Goal: Task Accomplishment & Management: Manage account settings

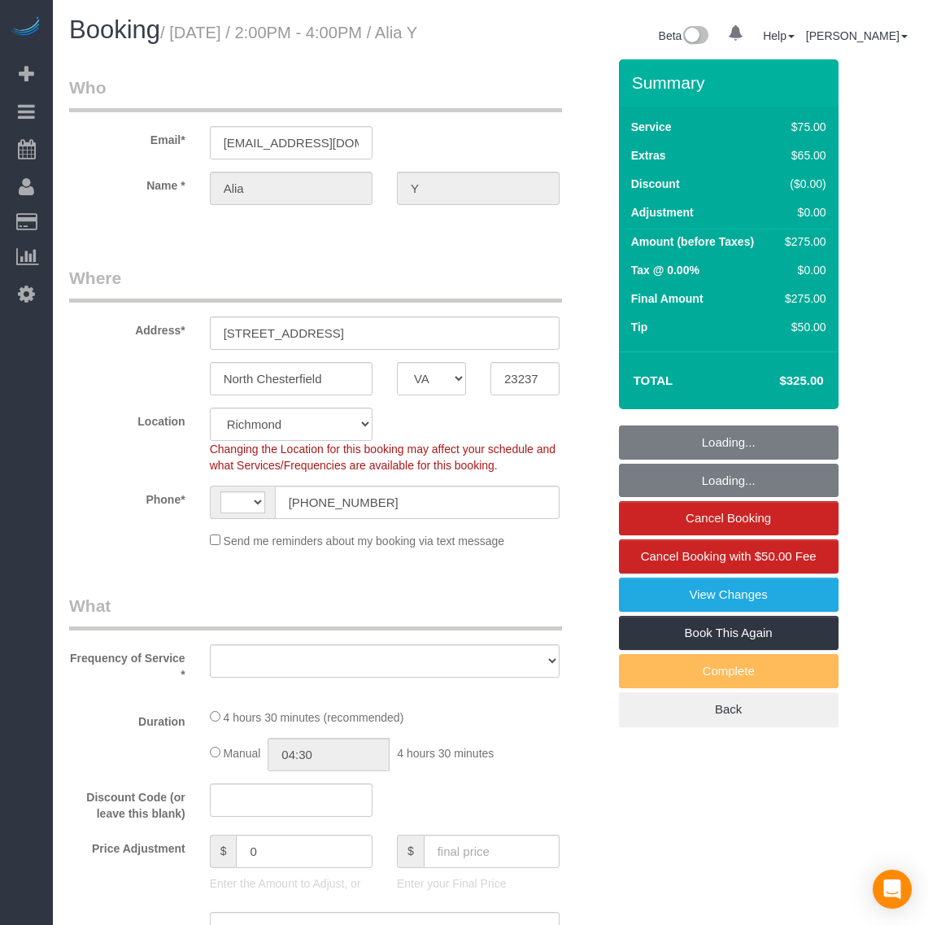
select select "VA"
select select "number:2"
select select "number:24"
select select "number:42"
select select "string:[GEOGRAPHIC_DATA]"
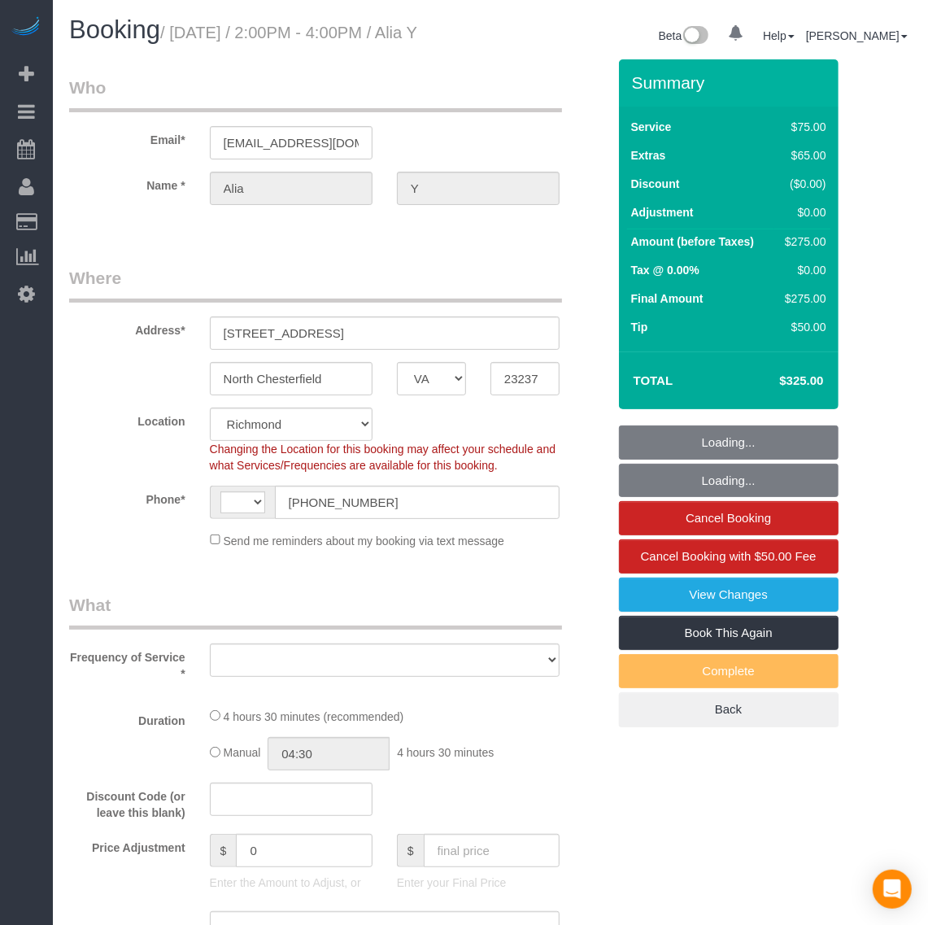
select select "object:1207"
select select "string:fspay-9daba6c4-9d7c-4300-aba5-4eb3dc8345b6"
select select "object:1253"
select select "spot1"
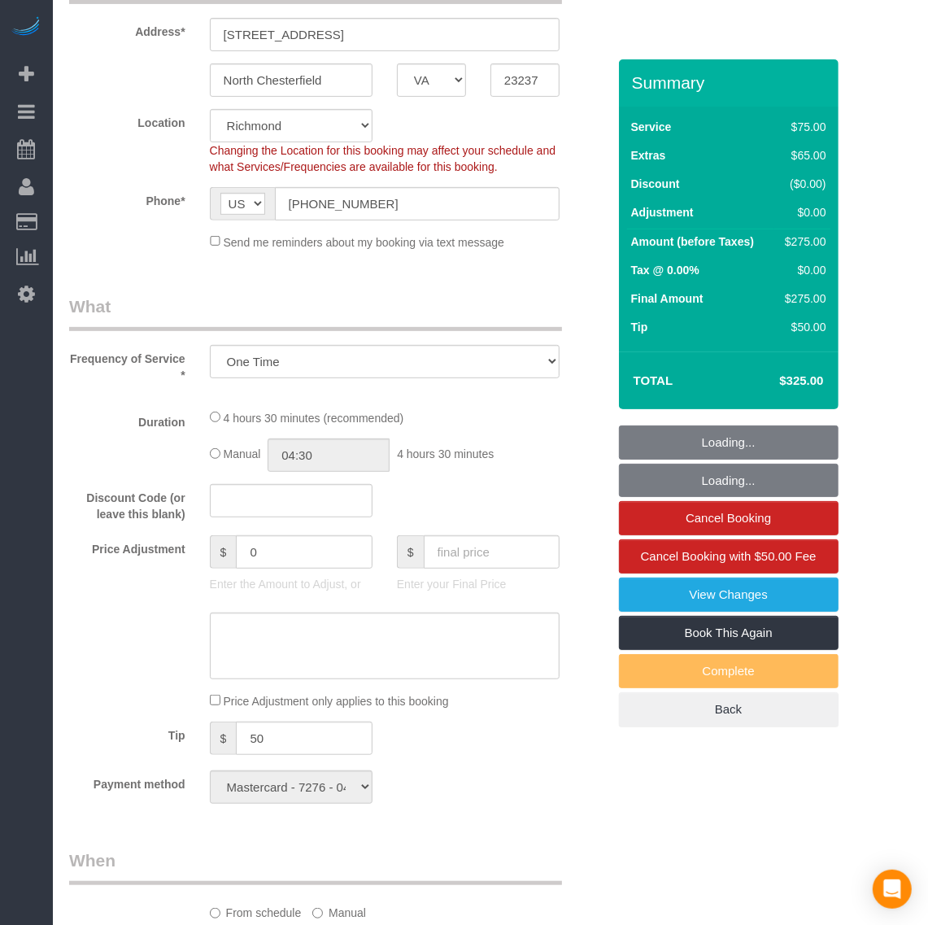
select select "1001"
select select "2"
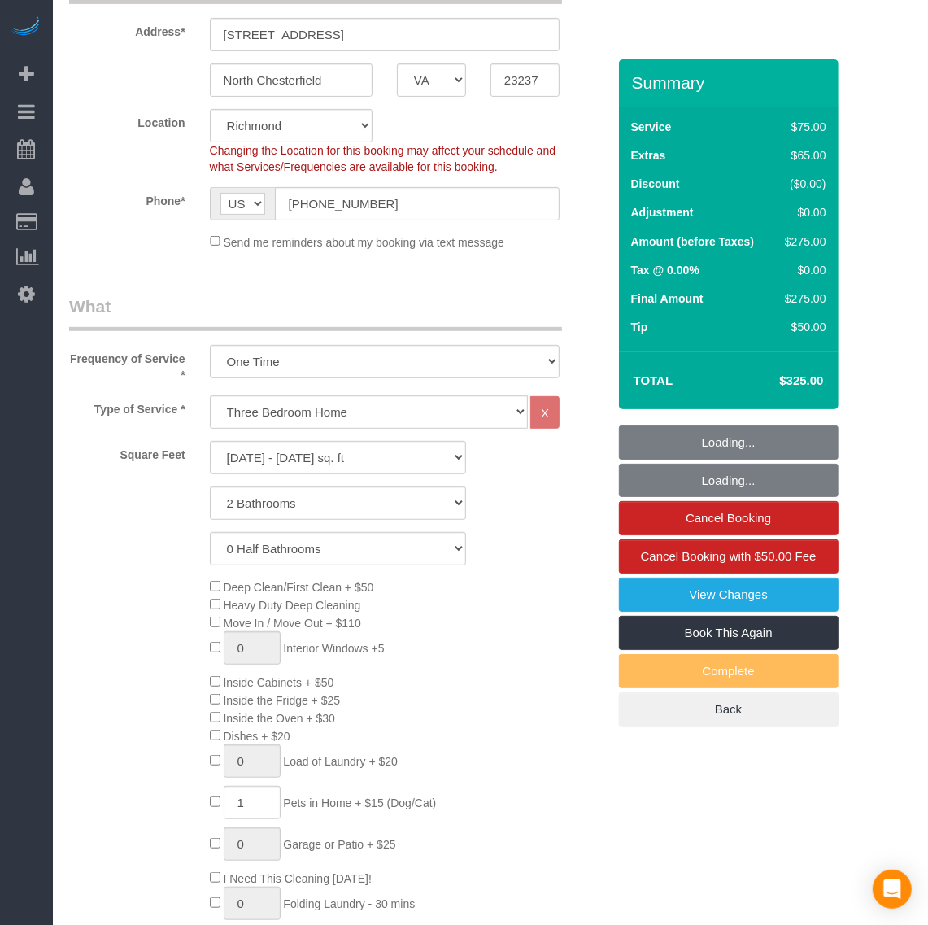
scroll to position [305, 0]
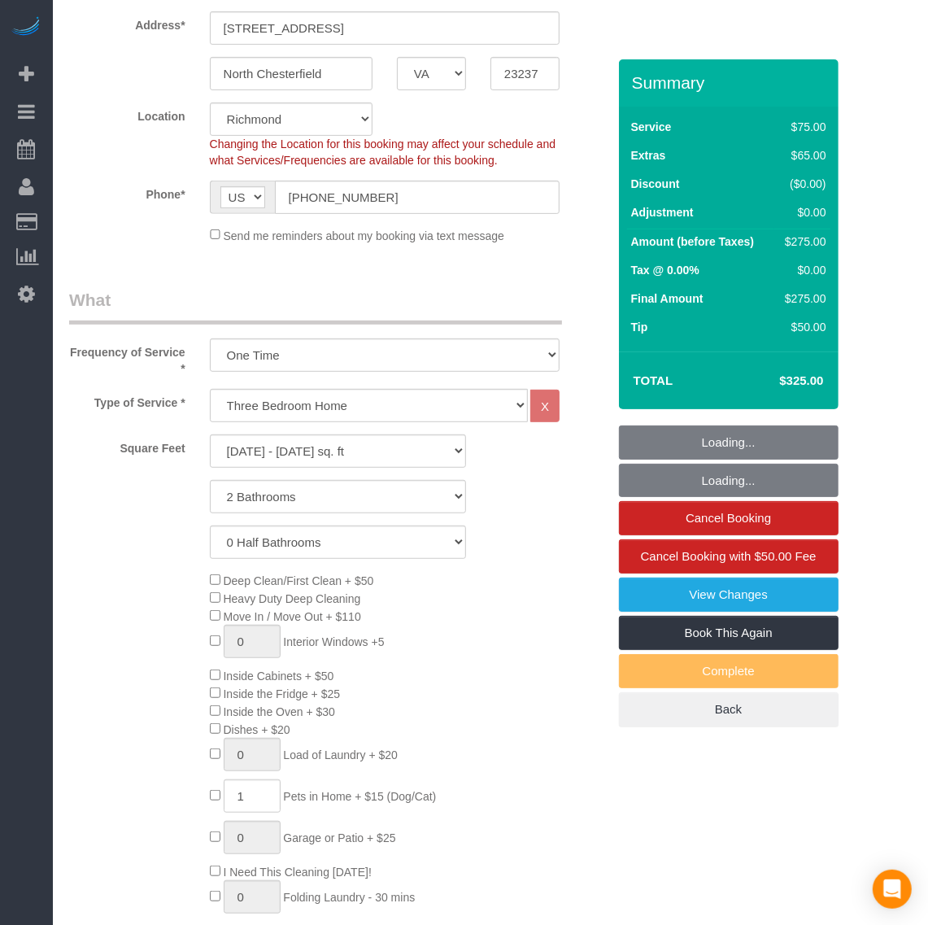
select select "1001"
select select "2"
click at [329, 422] on select "Studio Apartment/Dorm One Bedroom Home Two Bedroom Home Three Bedroom Home Four…" at bounding box center [369, 405] width 318 height 33
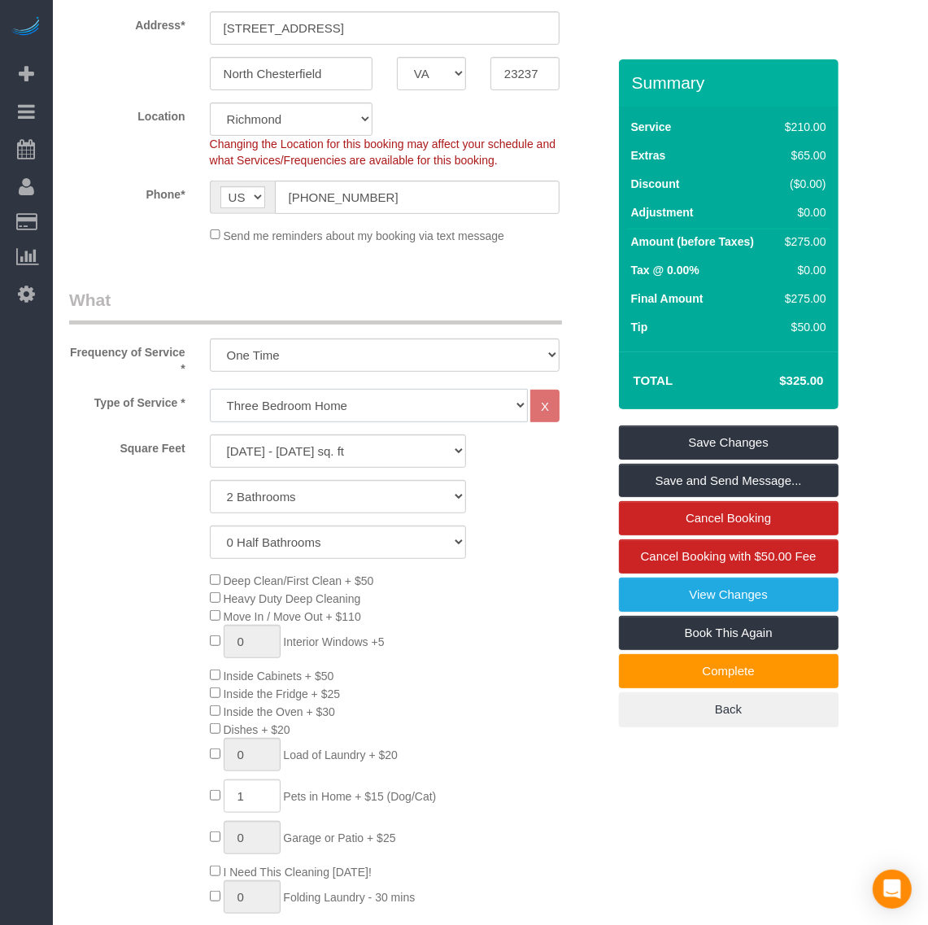
select select "134"
click at [210, 409] on select "Studio Apartment/Dorm One Bedroom Home Two Bedroom Home Three Bedroom Home Four…" at bounding box center [369, 405] width 318 height 33
select select "1001"
select select "2"
click at [663, 460] on link "Save Changes" at bounding box center [729, 442] width 220 height 34
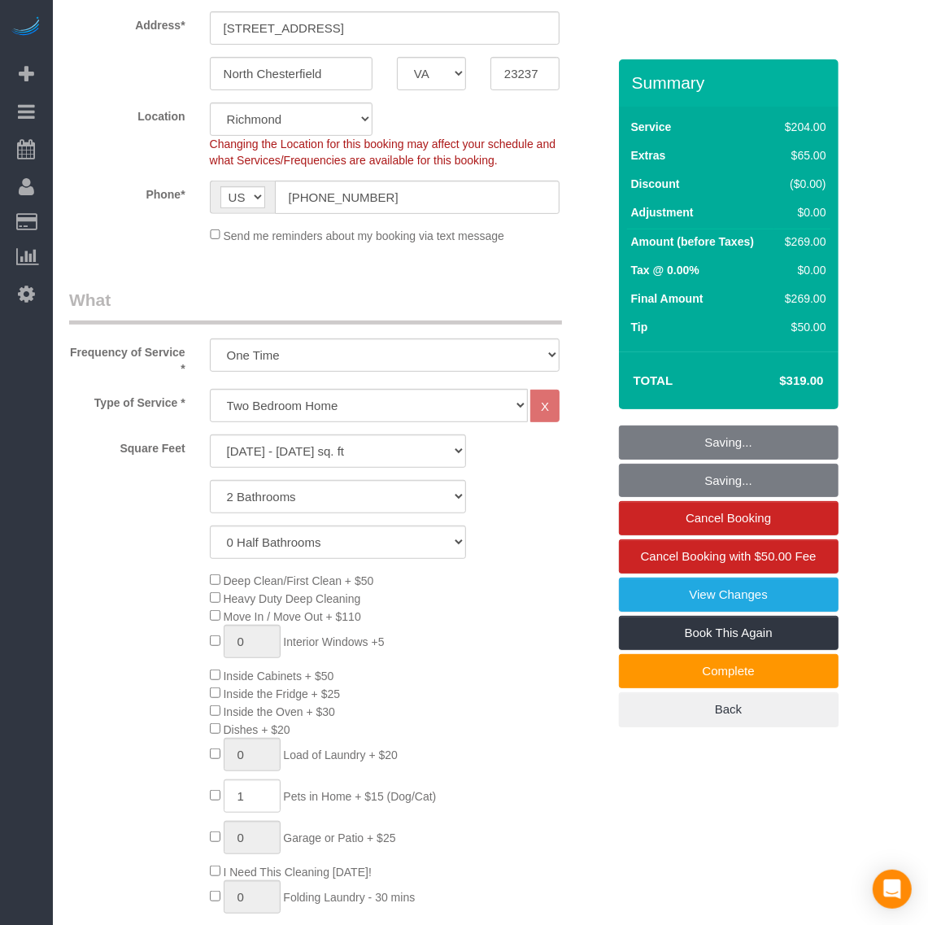
select select "spot15"
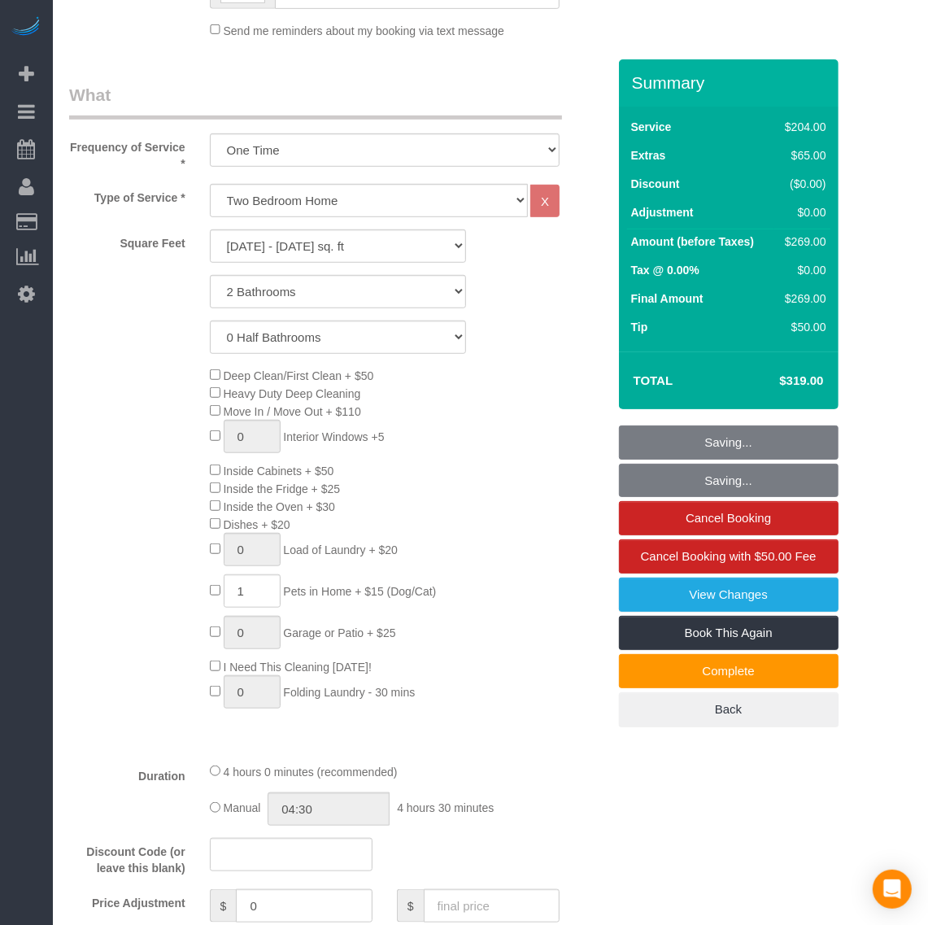
scroll to position [1017, 0]
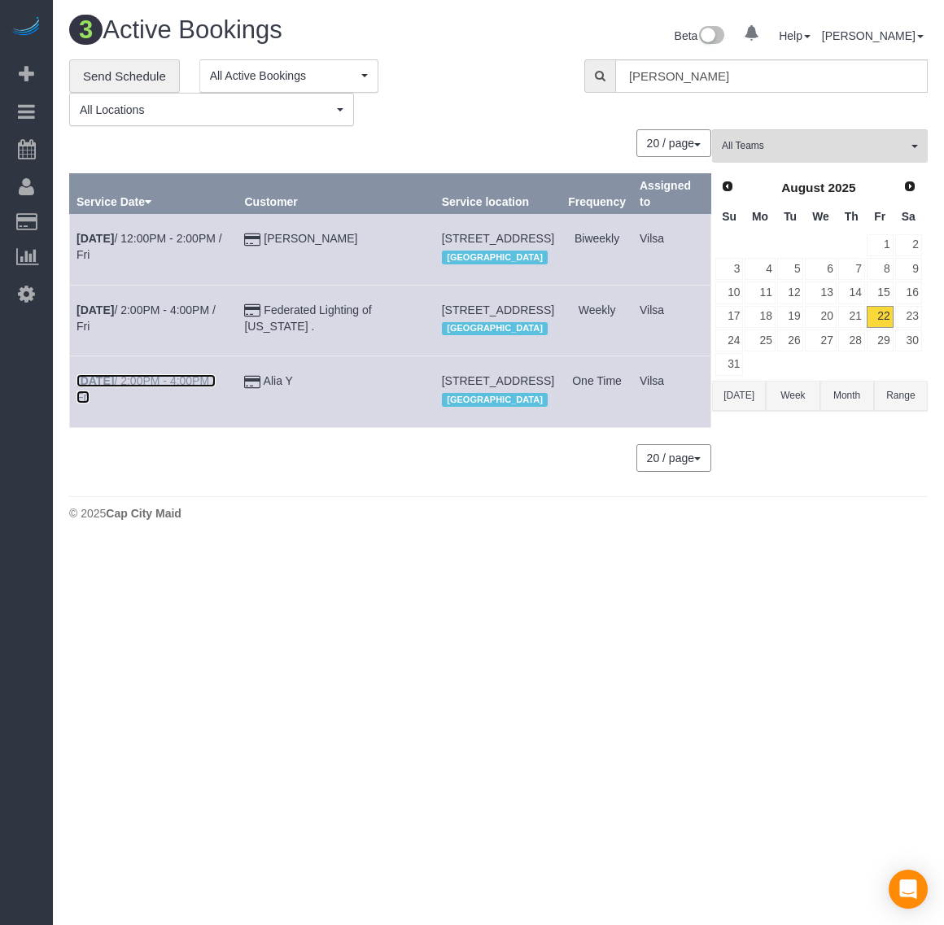
click at [107, 387] on b "[DATE]" at bounding box center [94, 380] width 37 height 13
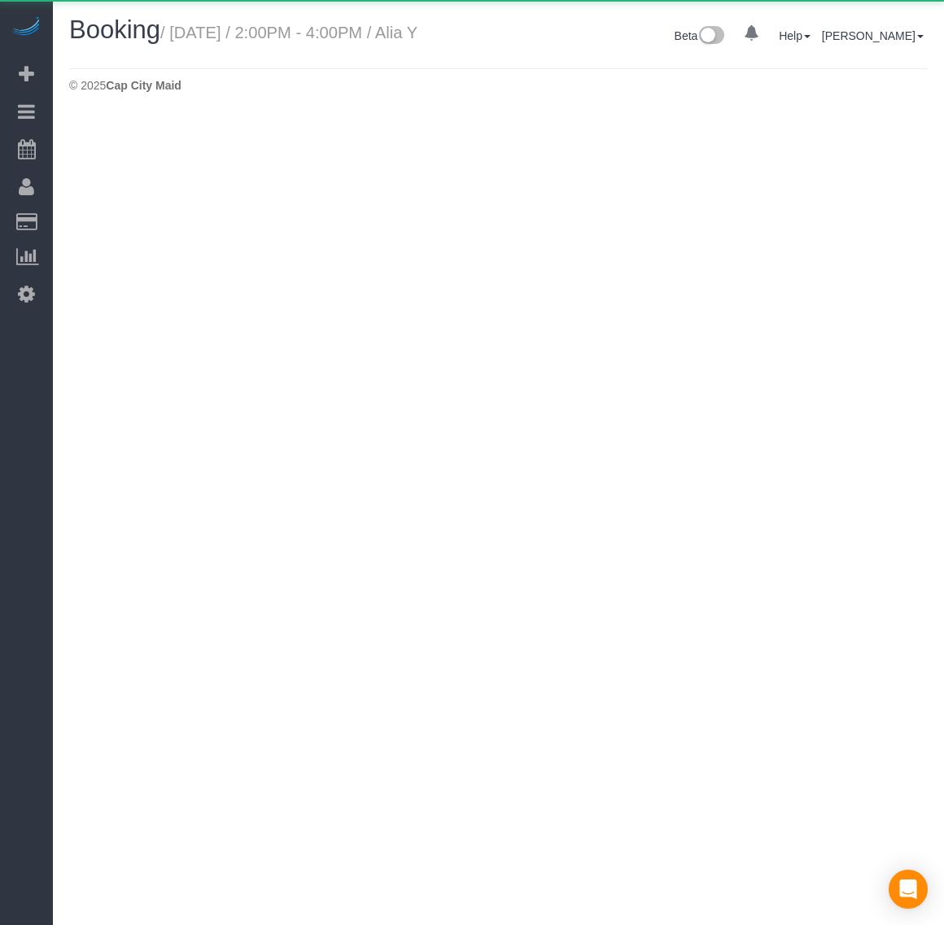
select select "VA"
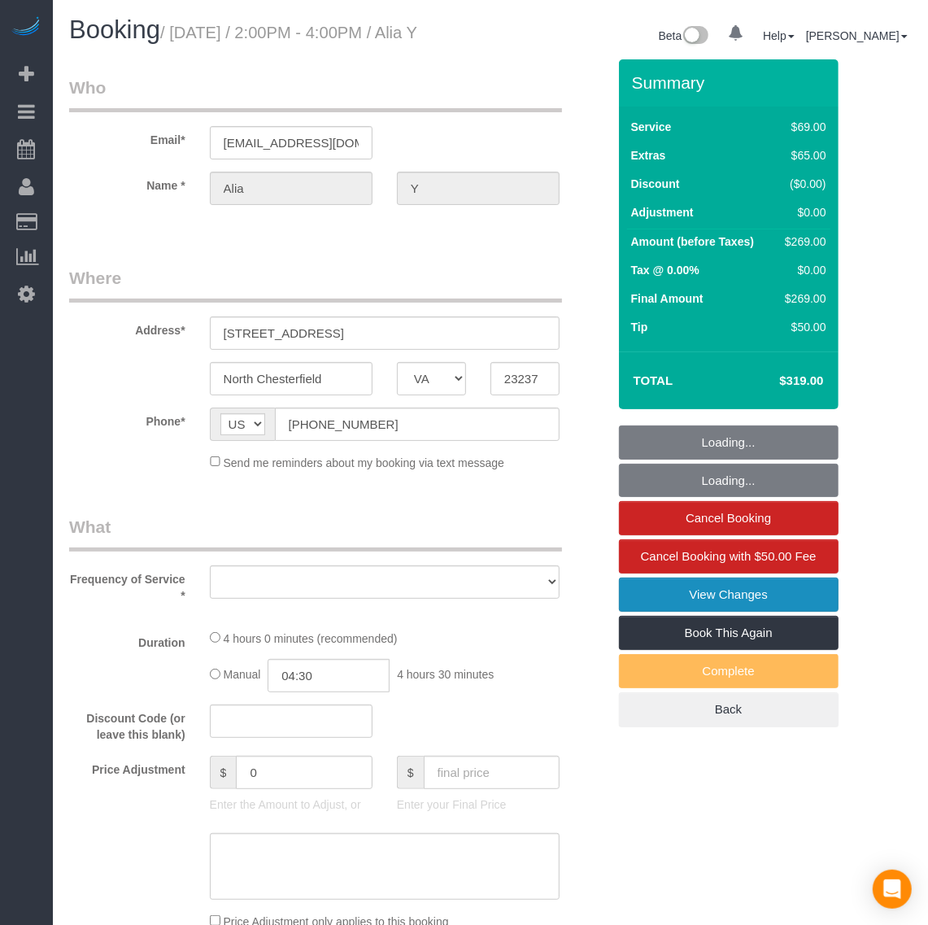
select select "string:fspay-9daba6c4-9d7c-4300-aba5-4eb3dc8345b6"
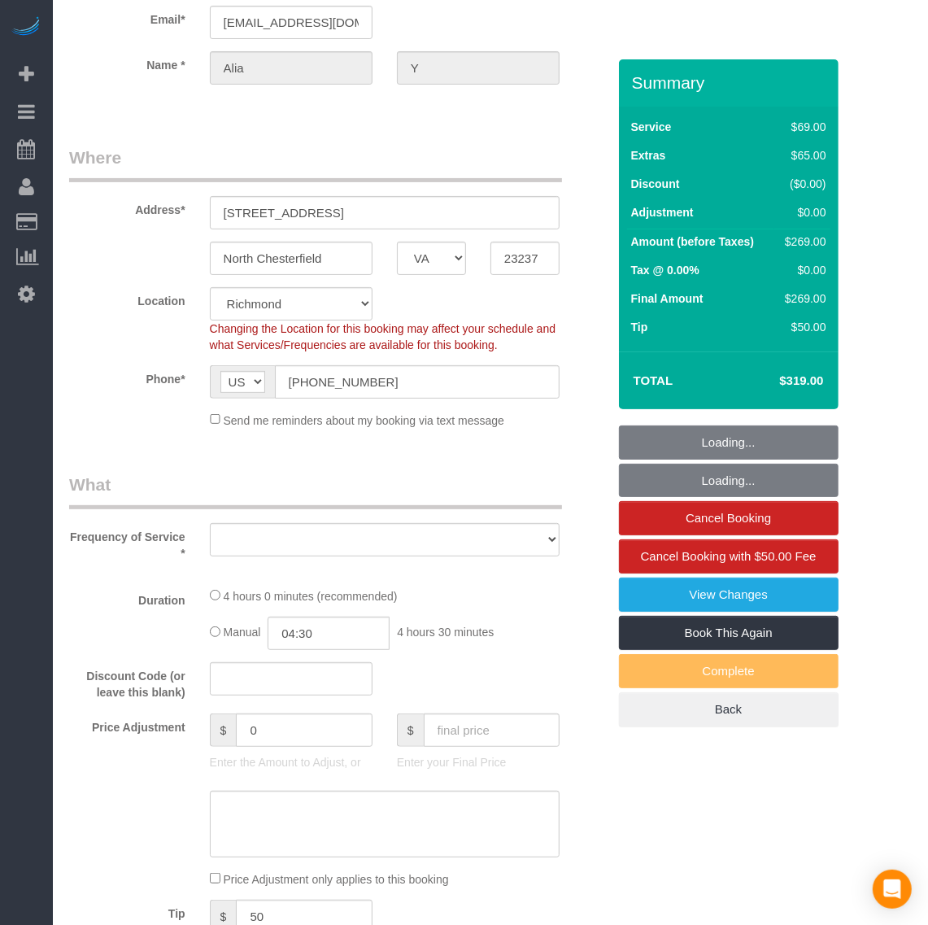
select select "object:2363"
select select "spot29"
select select "number:2"
select select "number:24"
select select "number:42"
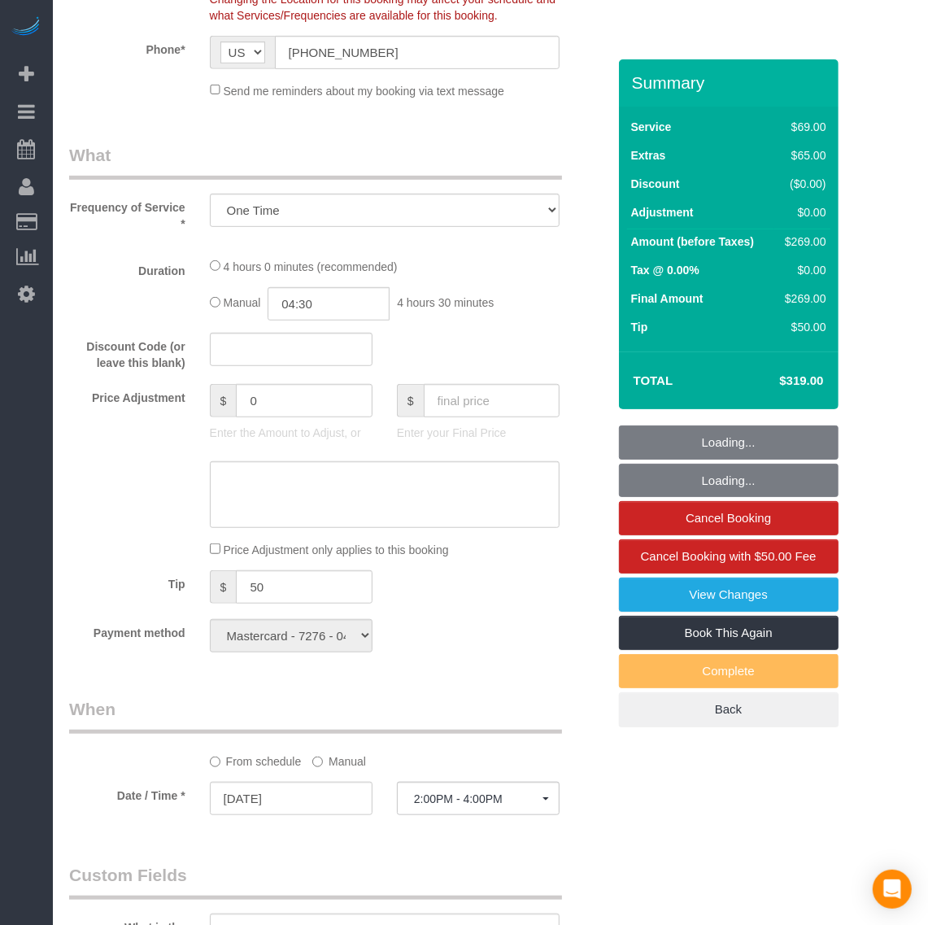
select select "object:2368"
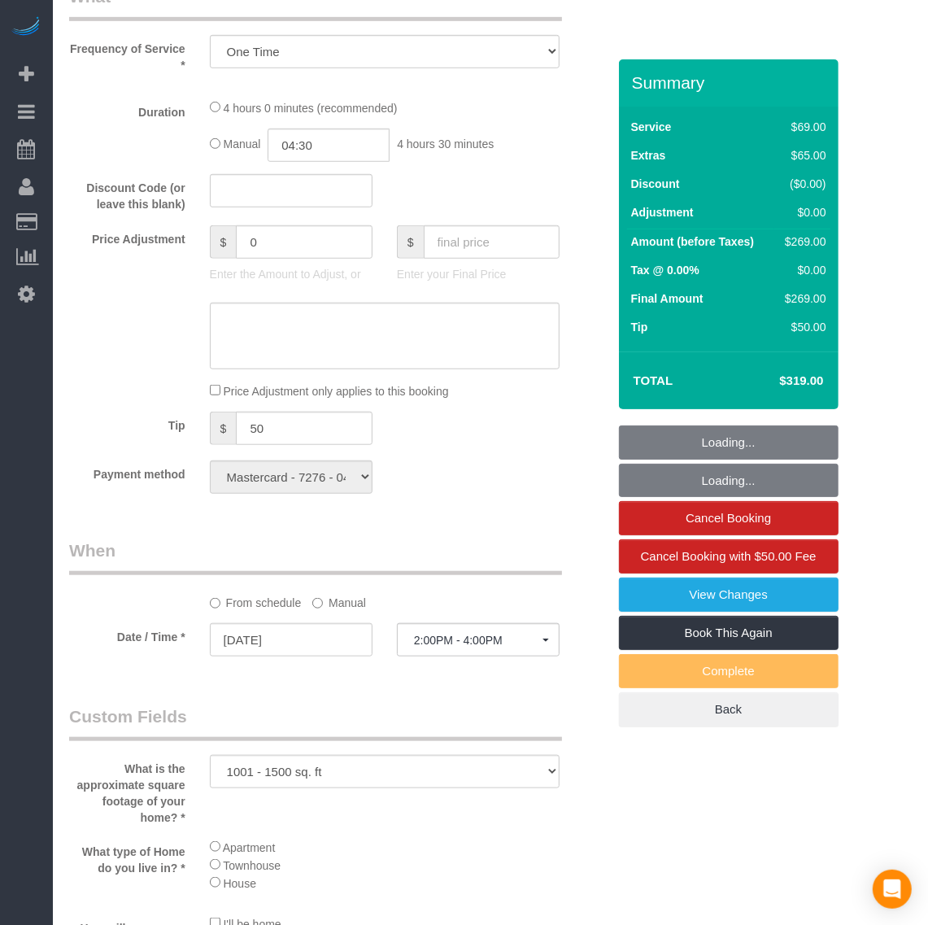
select select "1001"
select select "2"
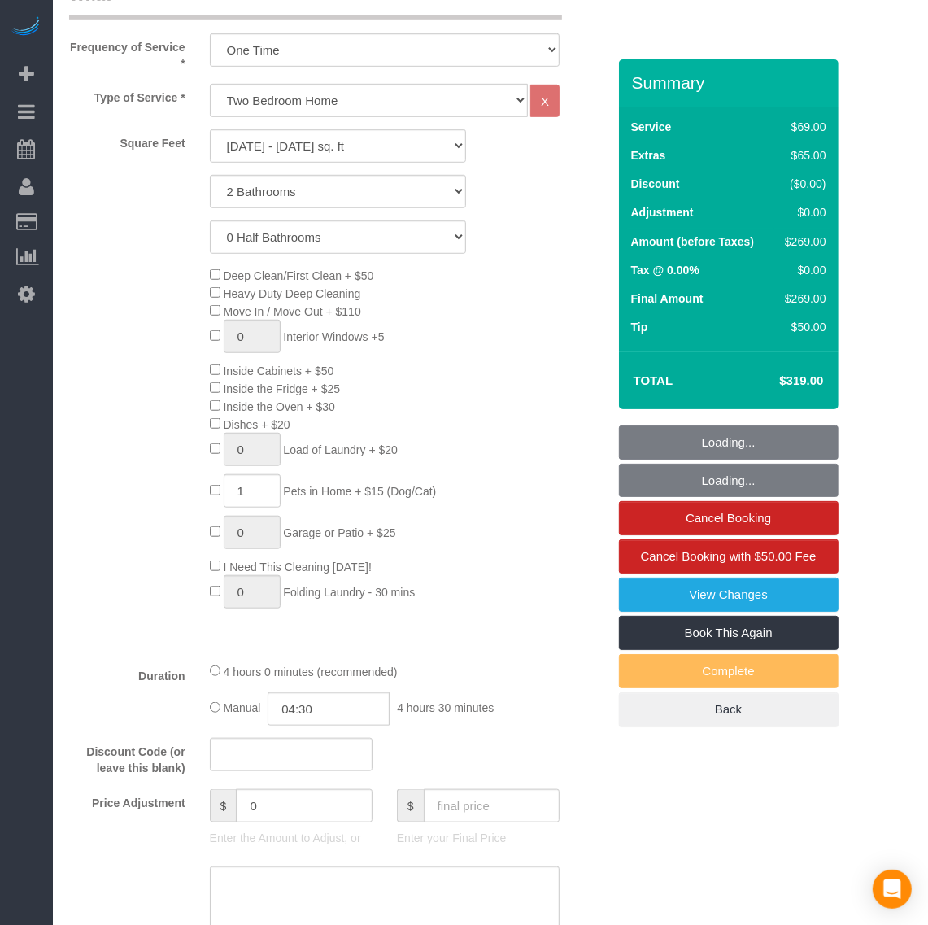
select select "1001"
select select "2"
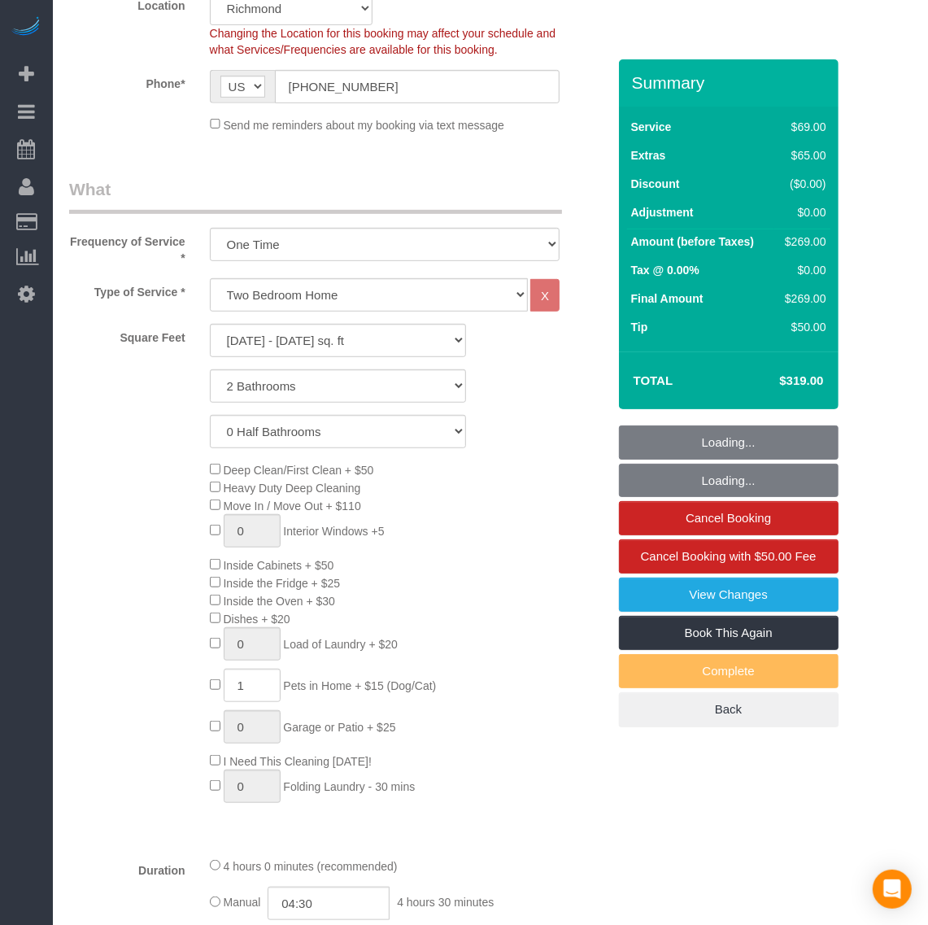
scroll to position [407, 0]
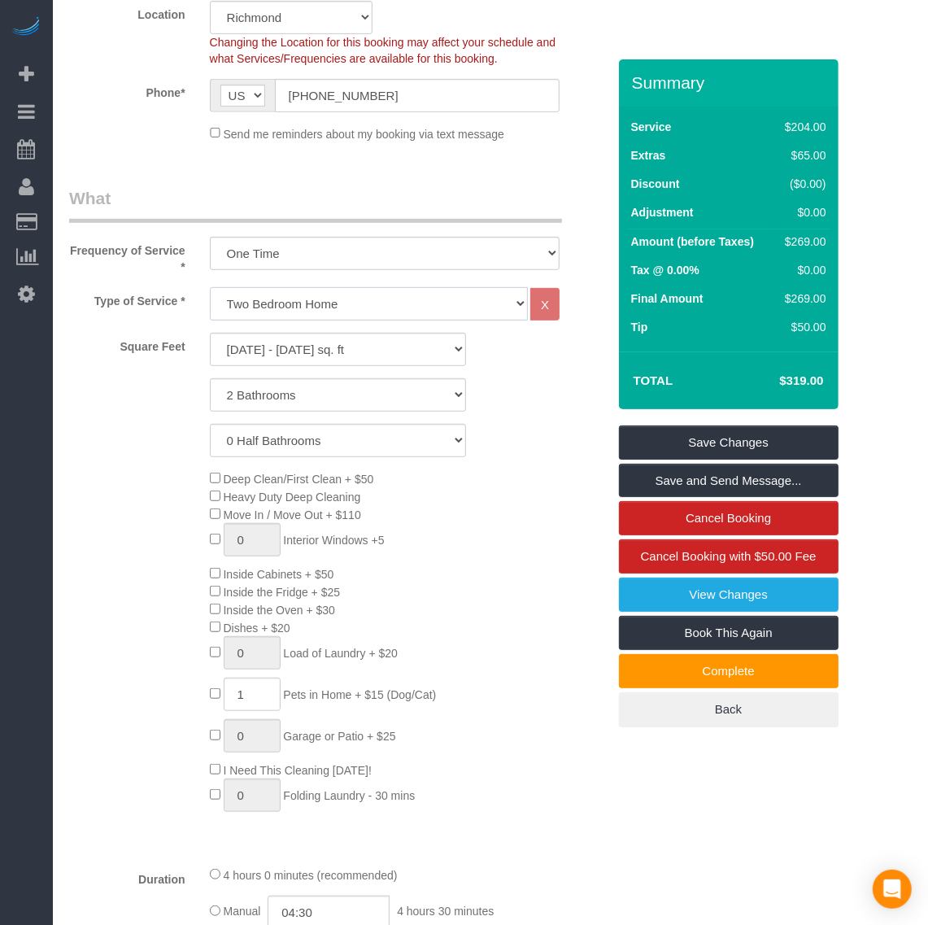
click at [335, 320] on select "Studio Apartment/Dorm One Bedroom Home Two Bedroom Home Three Bedroom Home Four…" at bounding box center [369, 303] width 318 height 33
select select "136"
click at [210, 307] on select "Studio Apartment/Dorm One Bedroom Home Two Bedroom Home Three Bedroom Home Four…" at bounding box center [369, 303] width 318 height 33
select select "1001"
select select "2"
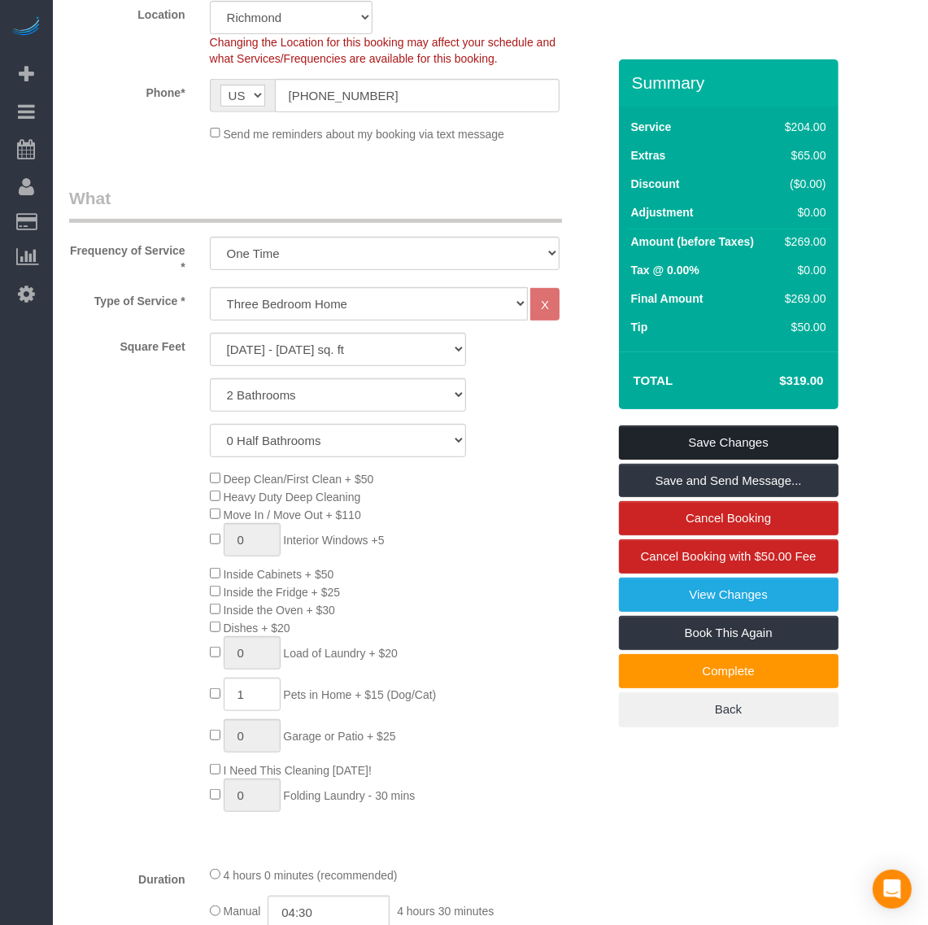
click at [724, 460] on link "Save Changes" at bounding box center [729, 442] width 220 height 34
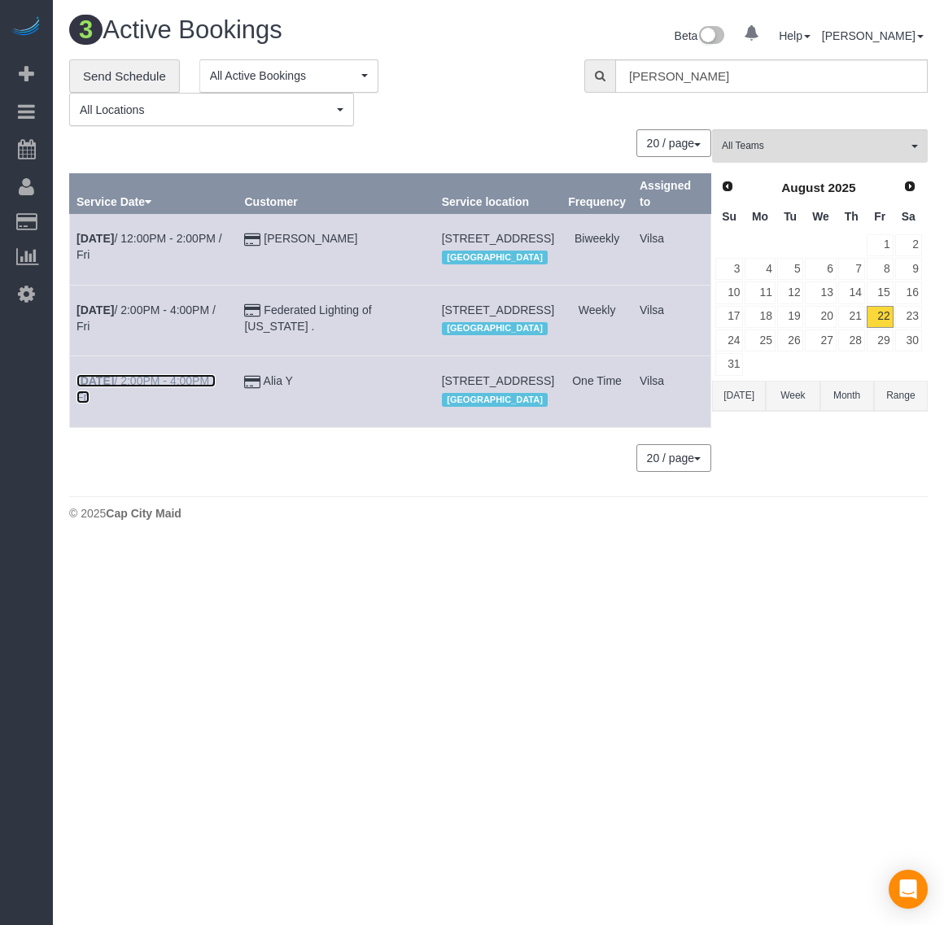
click at [90, 403] on link "[DATE] 2:00PM - 4:00PM / Fri" at bounding box center [145, 388] width 139 height 29
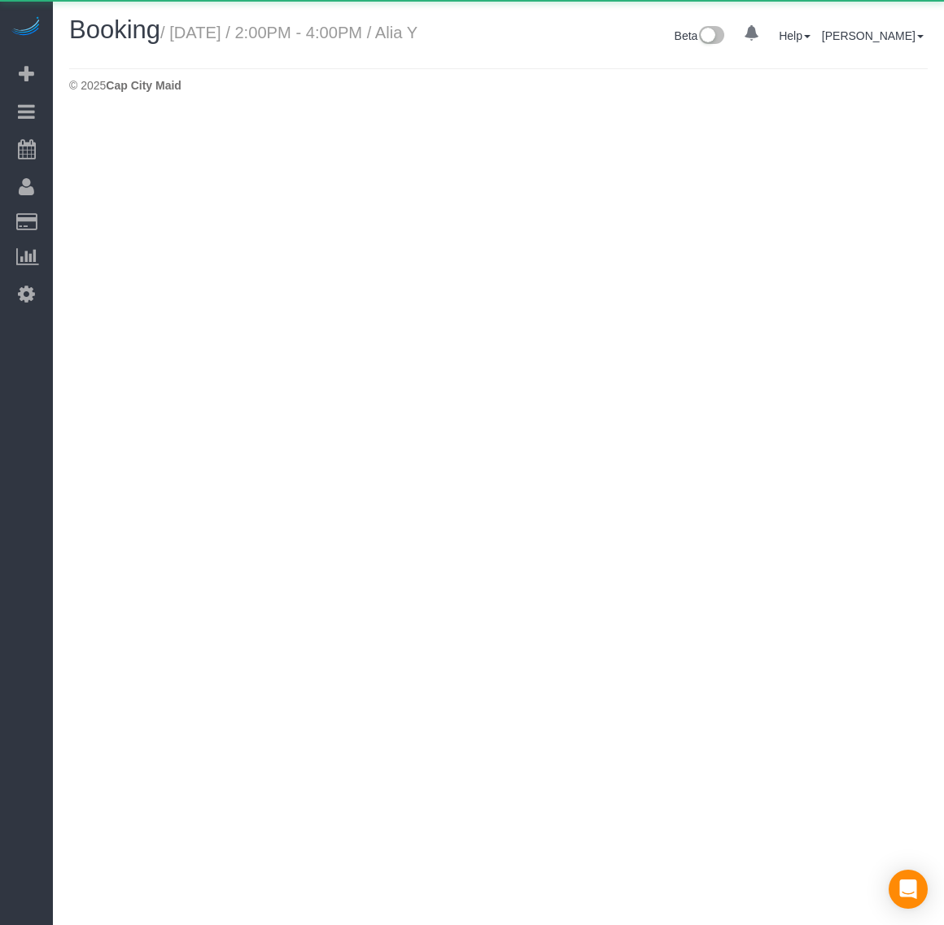
select select "VA"
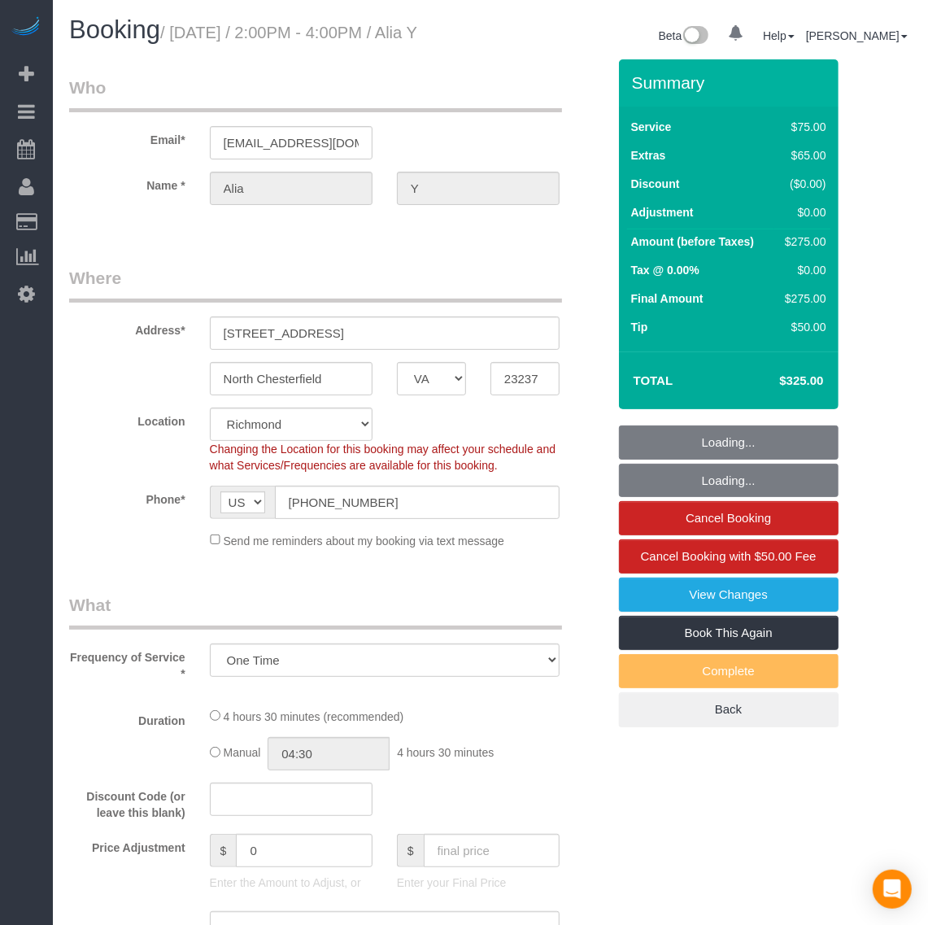
select select "object:3413"
select select "1001"
select select "2"
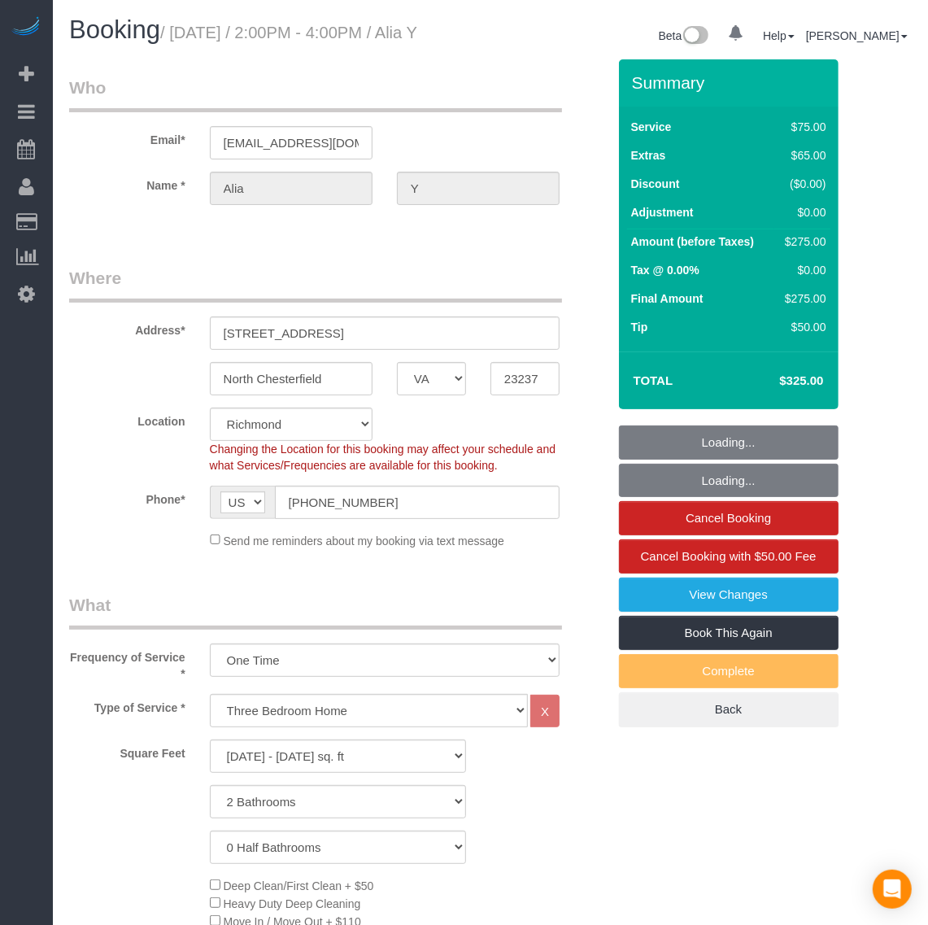
select select "string:fspay-9daba6c4-9d7c-4300-aba5-4eb3dc8345b6"
select select "spot43"
select select "number:2"
select select "number:24"
select select "number:42"
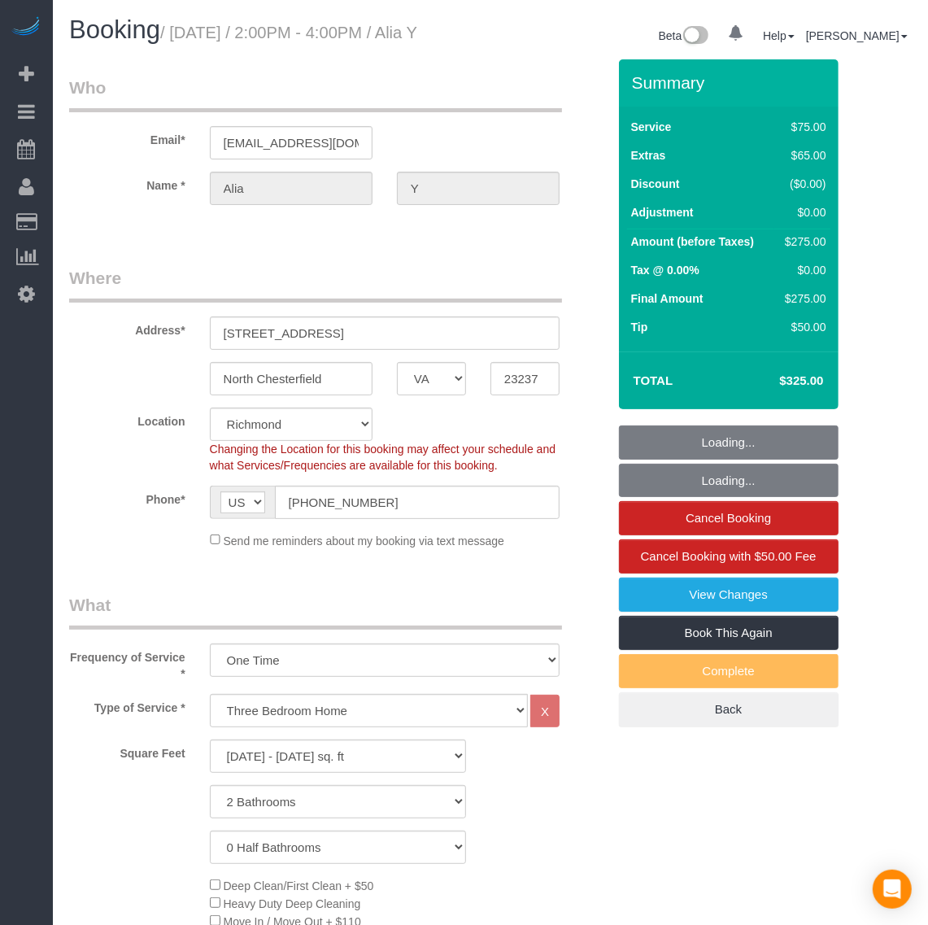
select select "1001"
select select "2"
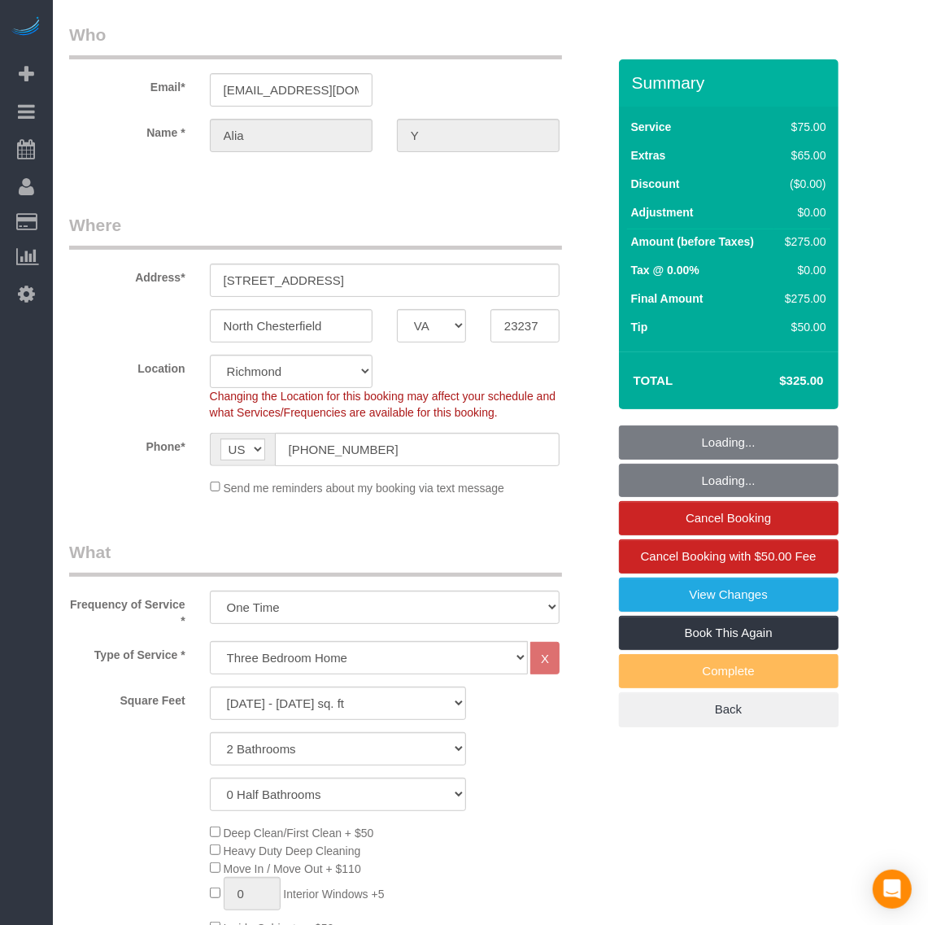
scroll to position [102, 0]
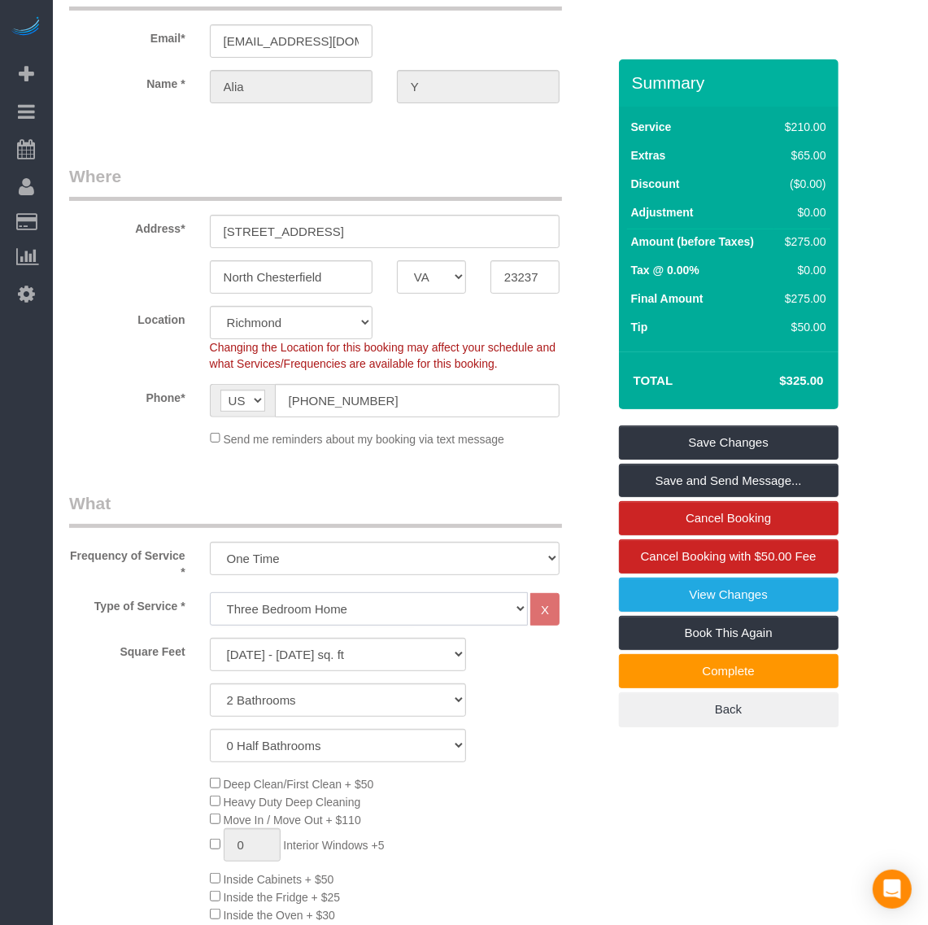
click at [334, 620] on select "Studio Apartment/Dorm One Bedroom Home Two Bedroom Home Three Bedroom Home Four…" at bounding box center [369, 608] width 318 height 33
select select "134"
click at [210, 613] on select "Studio Apartment/Dorm One Bedroom Home Two Bedroom Home Three Bedroom Home Four…" at bounding box center [369, 608] width 318 height 33
select select "1001"
select select "2"
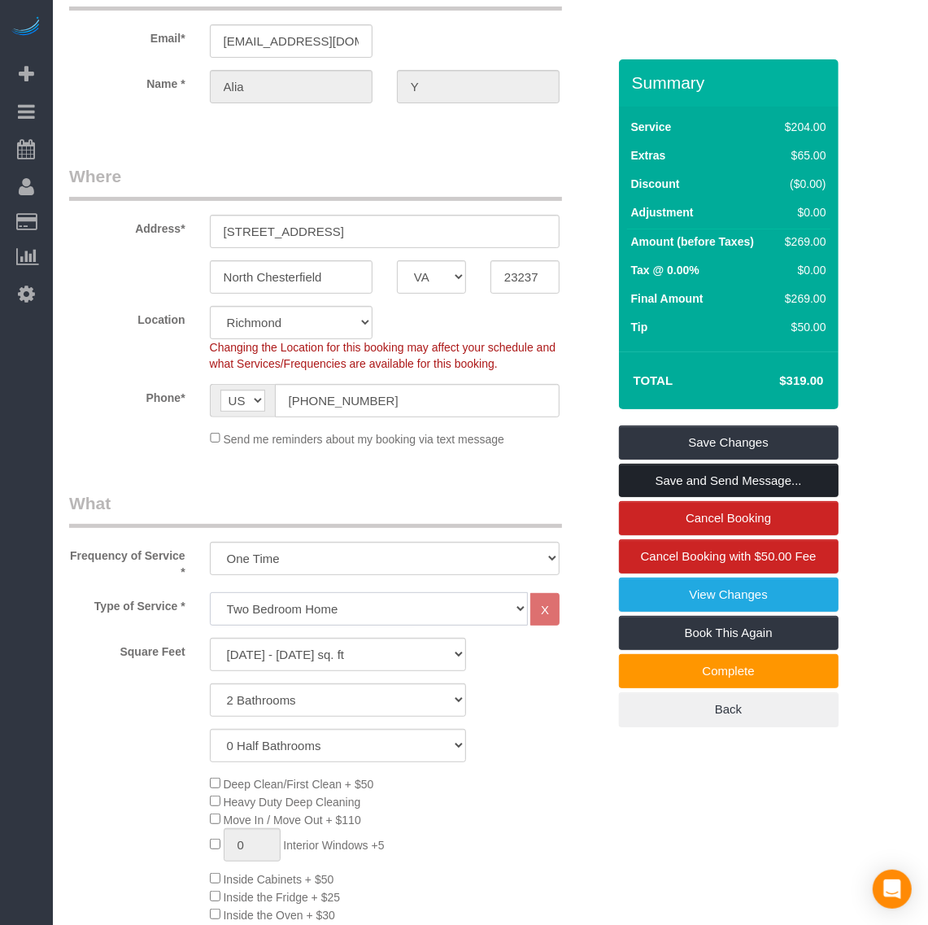
select select "spot57"
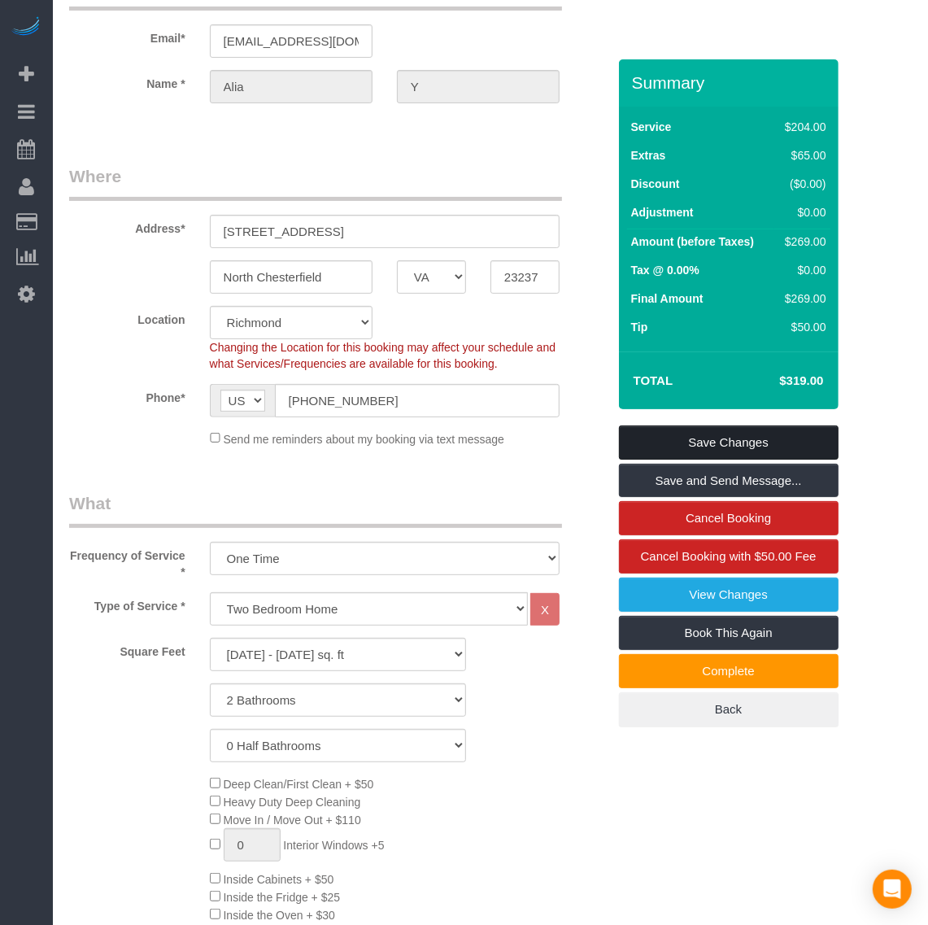
click at [704, 454] on link "Save Changes" at bounding box center [729, 442] width 220 height 34
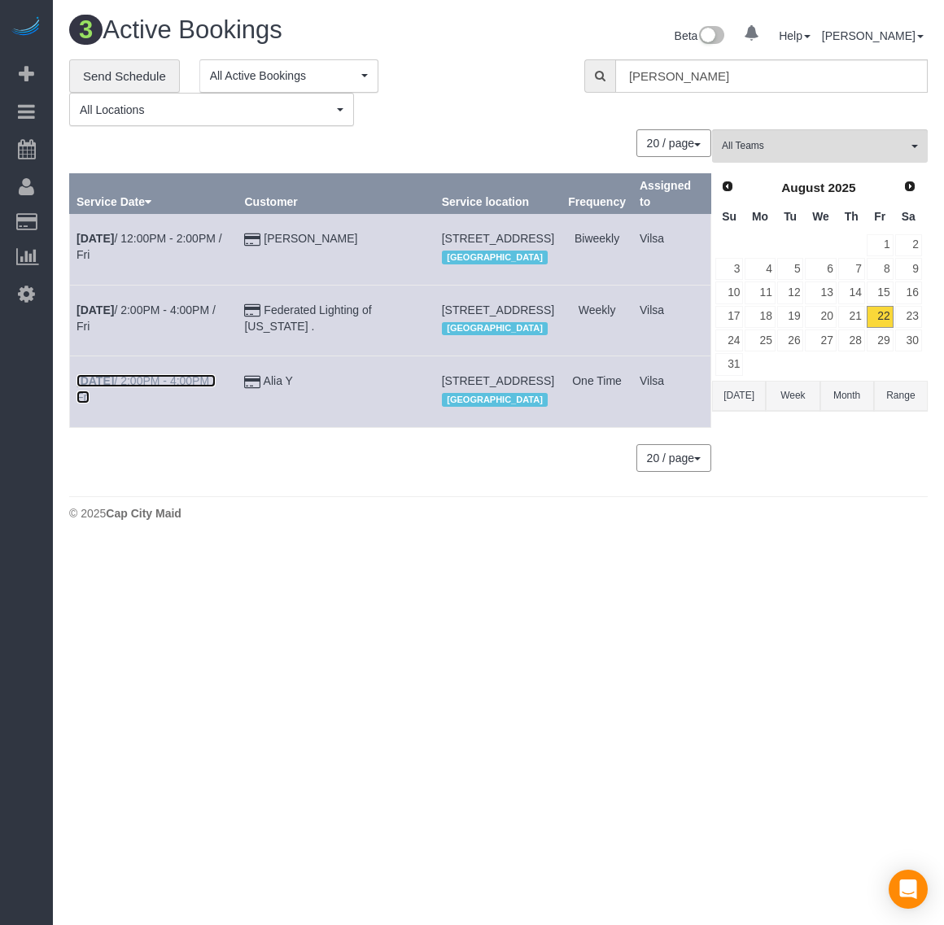
click at [99, 387] on b "[DATE]" at bounding box center [94, 380] width 37 height 13
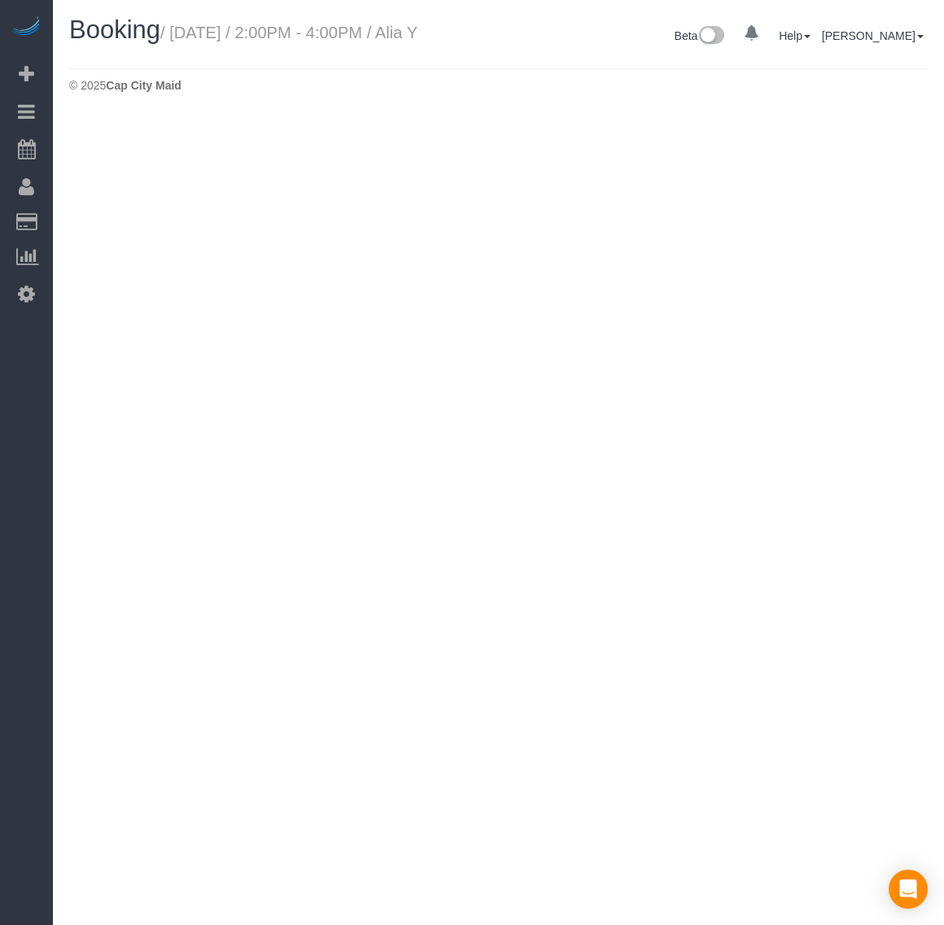
select select "VA"
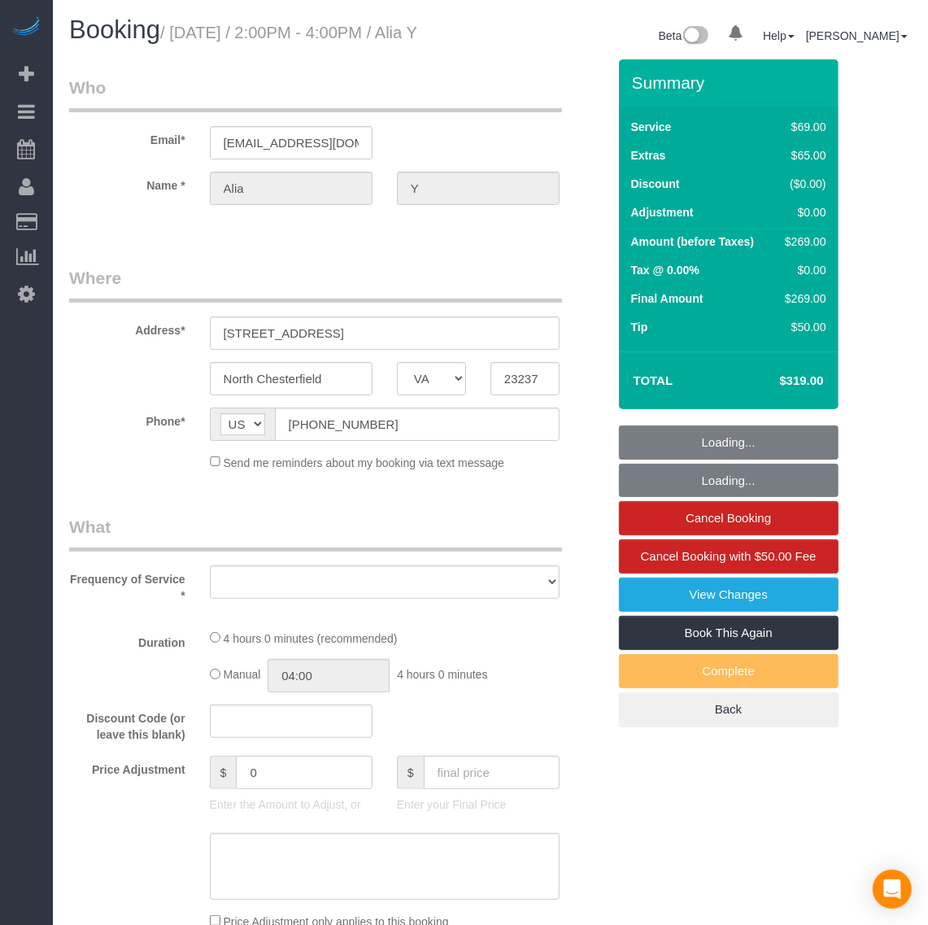
select select "object:4530"
select select "string:fspay-9daba6c4-9d7c-4300-aba5-4eb3dc8345b6"
select select "spot71"
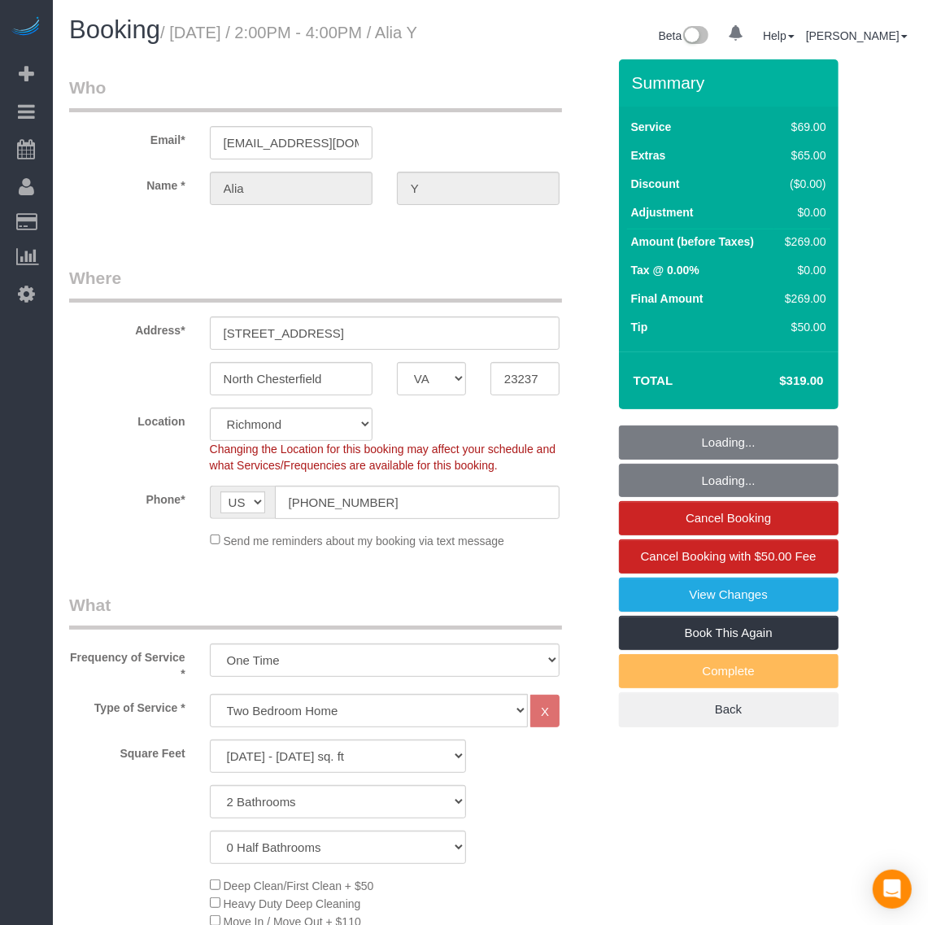
select select "object:4735"
select select "1001"
select select "2"
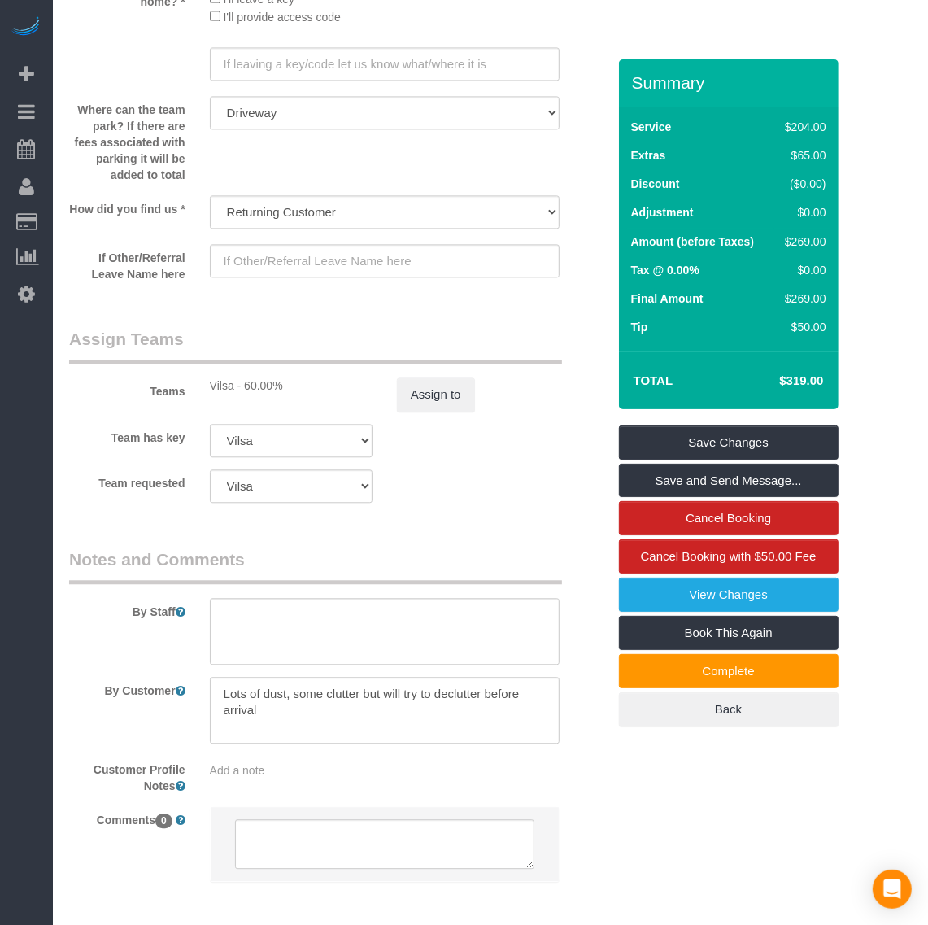
scroll to position [2213, 0]
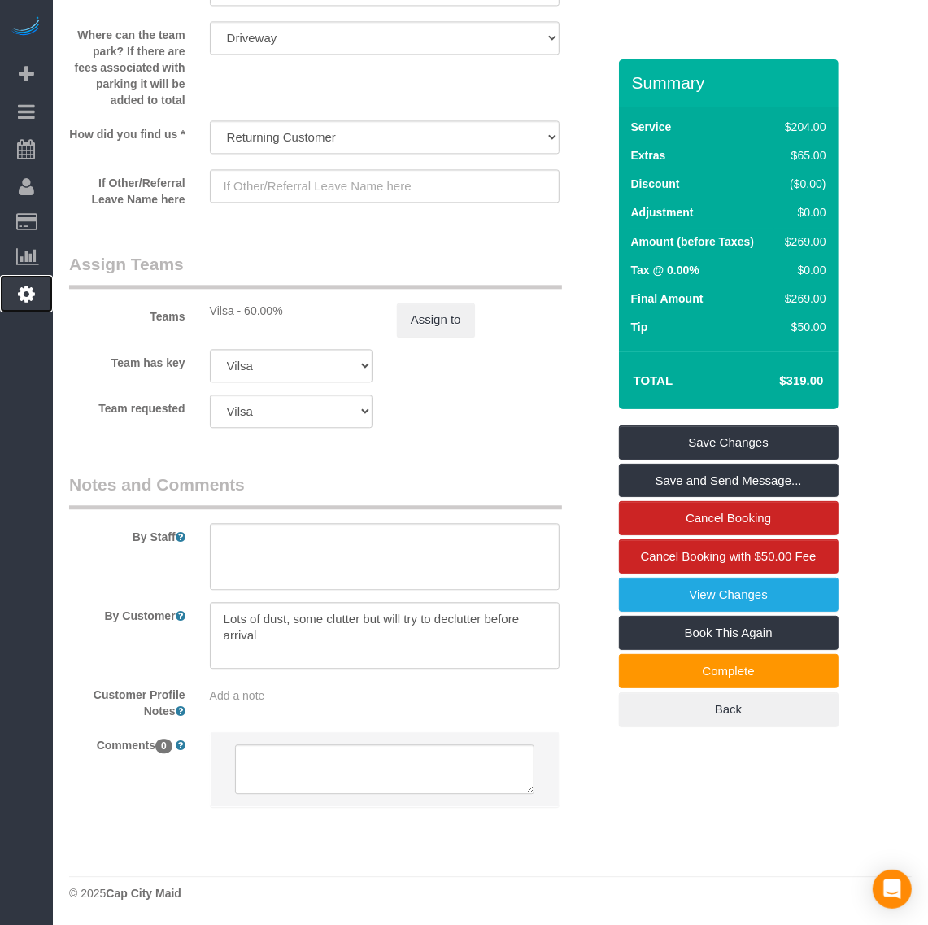
click at [31, 287] on icon at bounding box center [26, 294] width 17 height 20
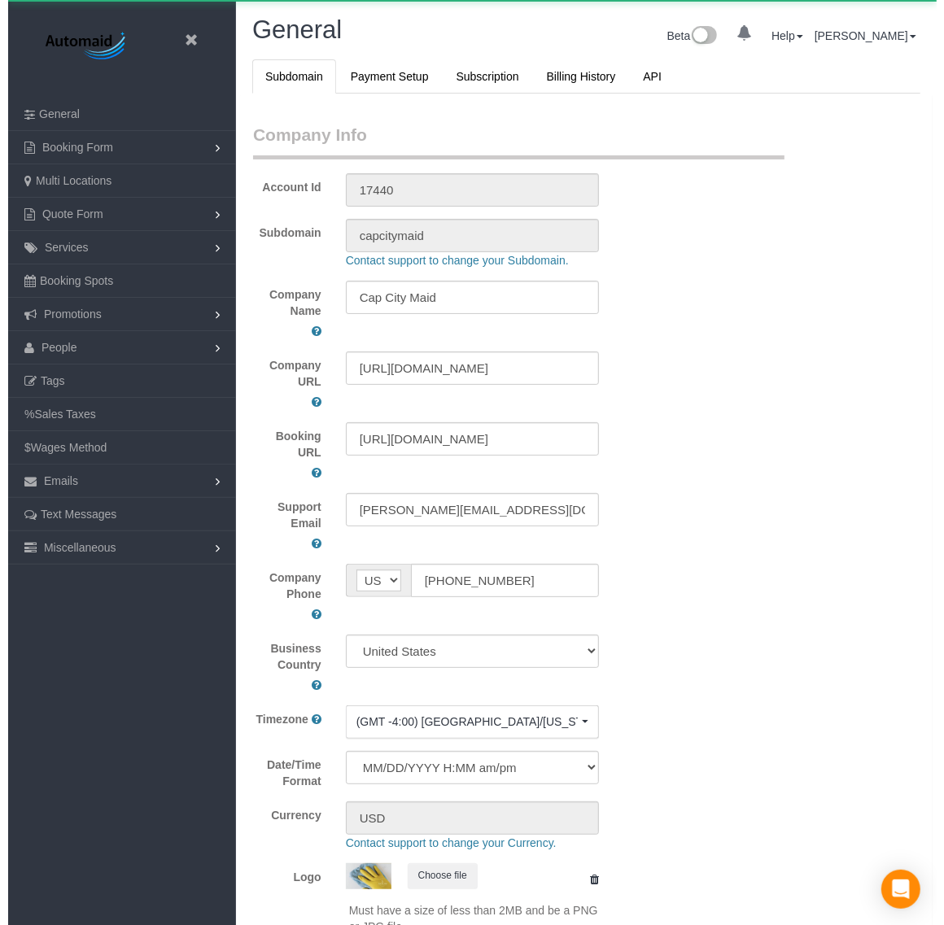
scroll to position [3678, 928]
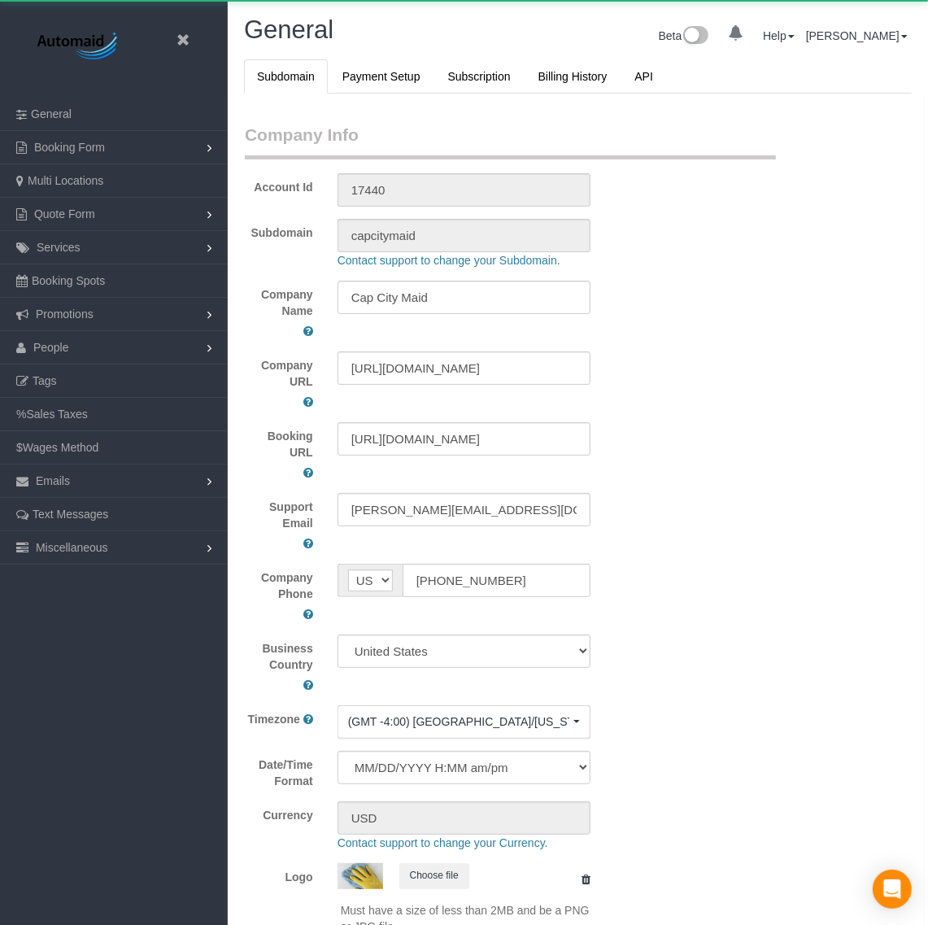
select select "1"
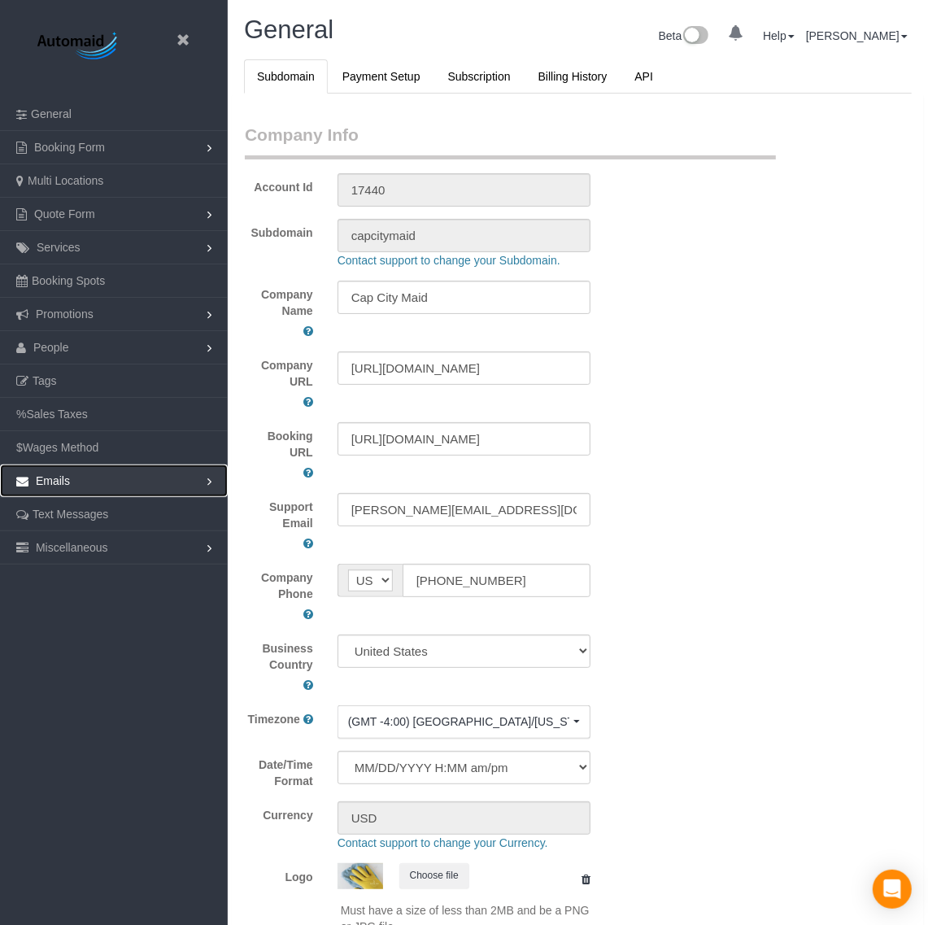
click at [90, 490] on link "Emails" at bounding box center [114, 480] width 228 height 33
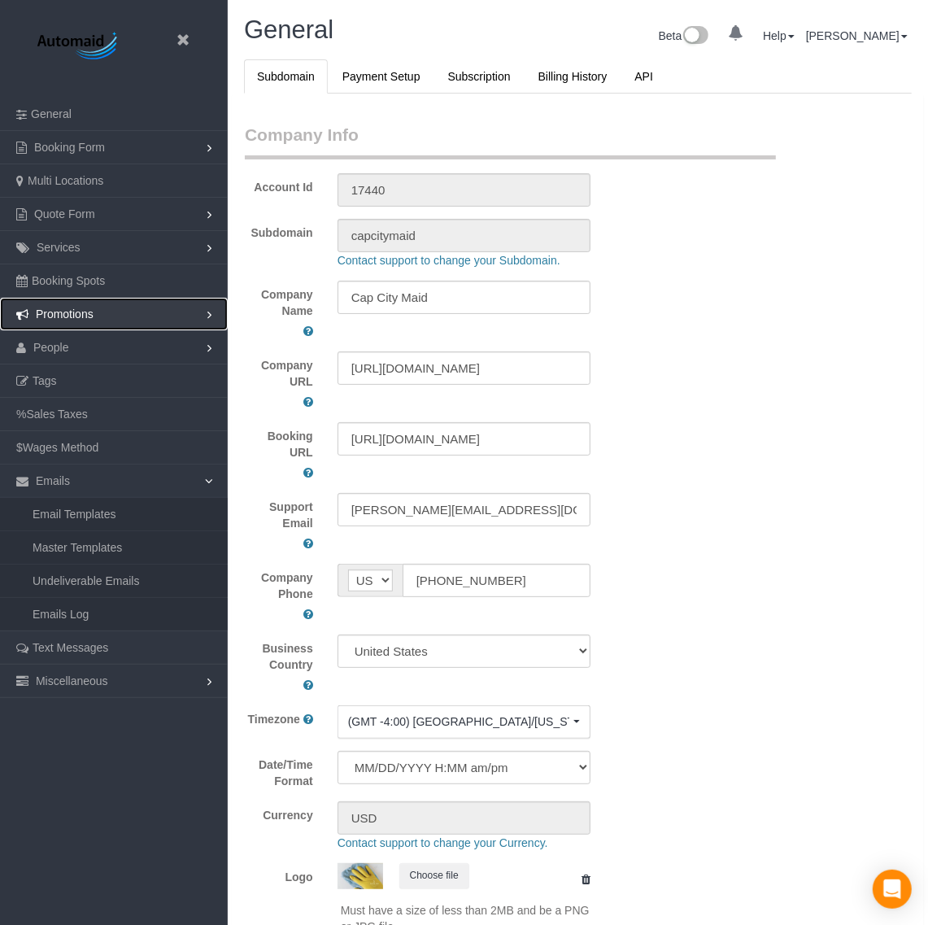
click at [107, 319] on link "Promotions" at bounding box center [114, 314] width 228 height 33
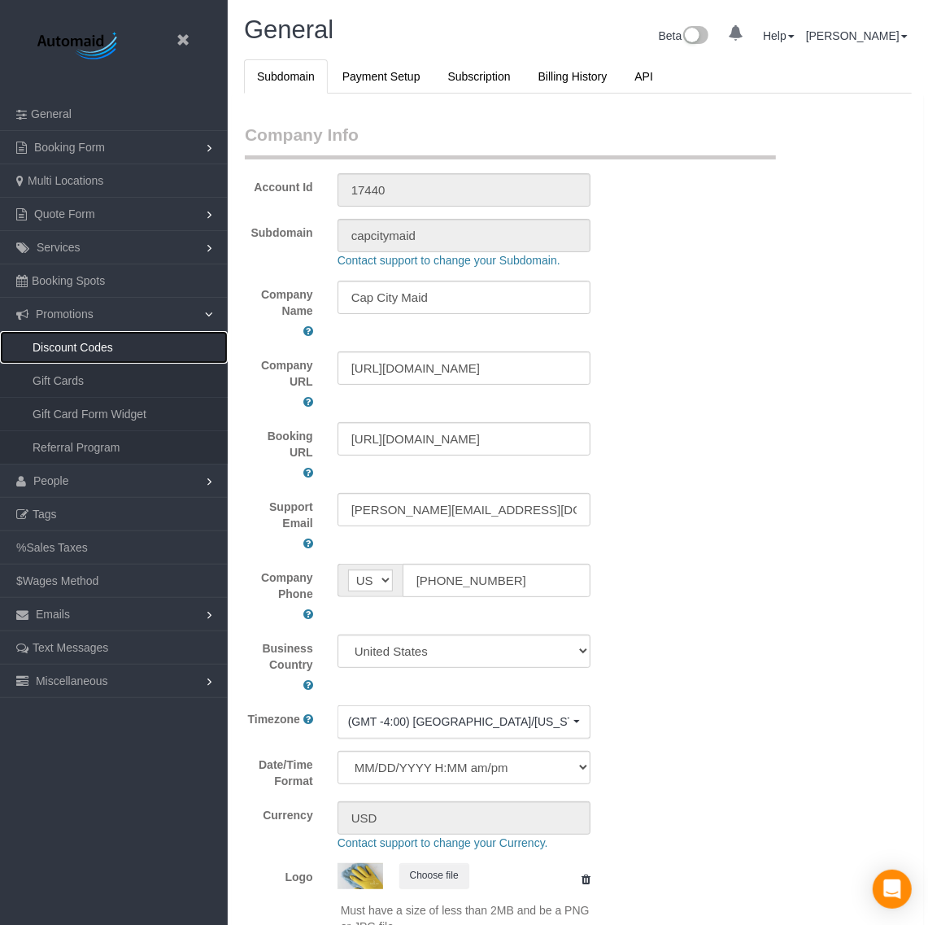
click at [104, 348] on link "Discount Codes" at bounding box center [114, 347] width 228 height 33
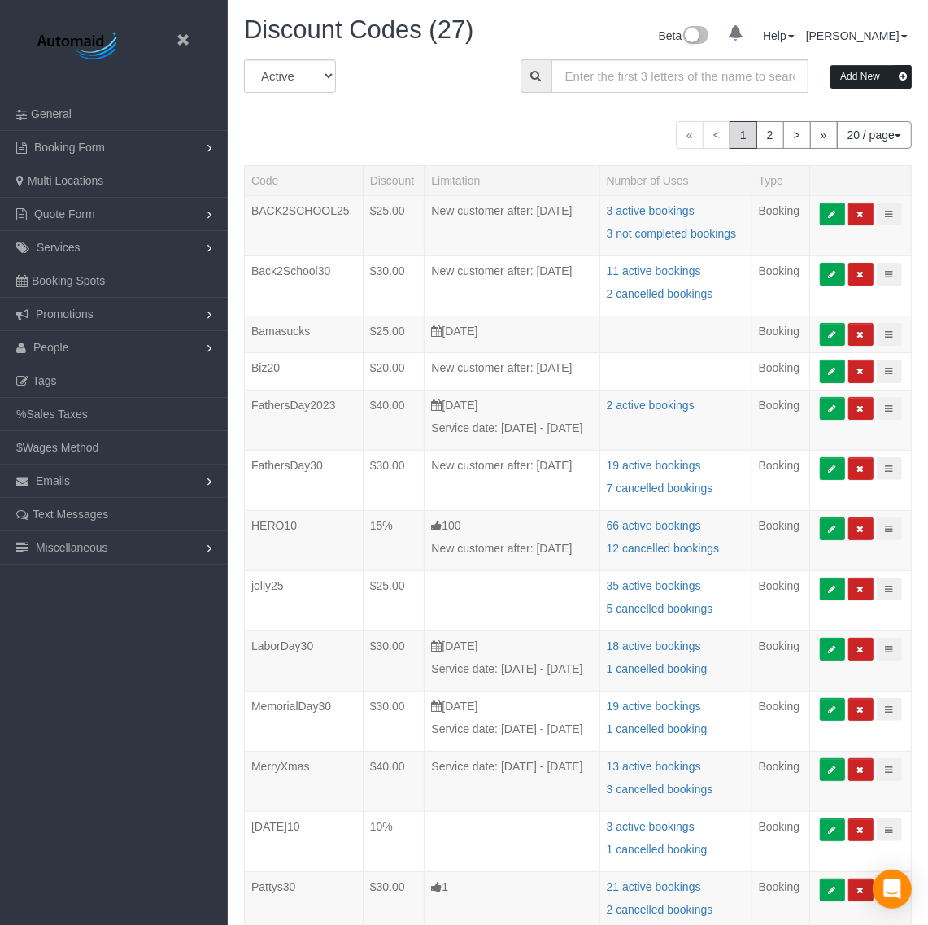
click at [852, 75] on button "Add New" at bounding box center [871, 77] width 81 height 24
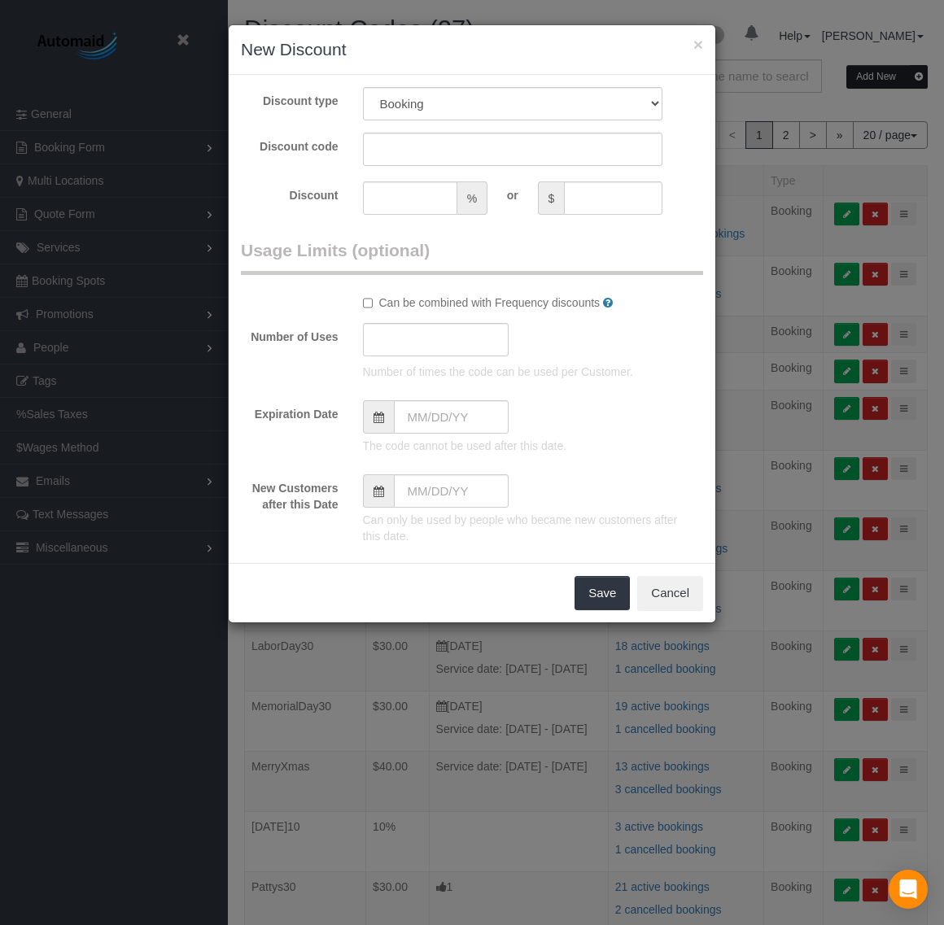
scroll to position [1544, 944]
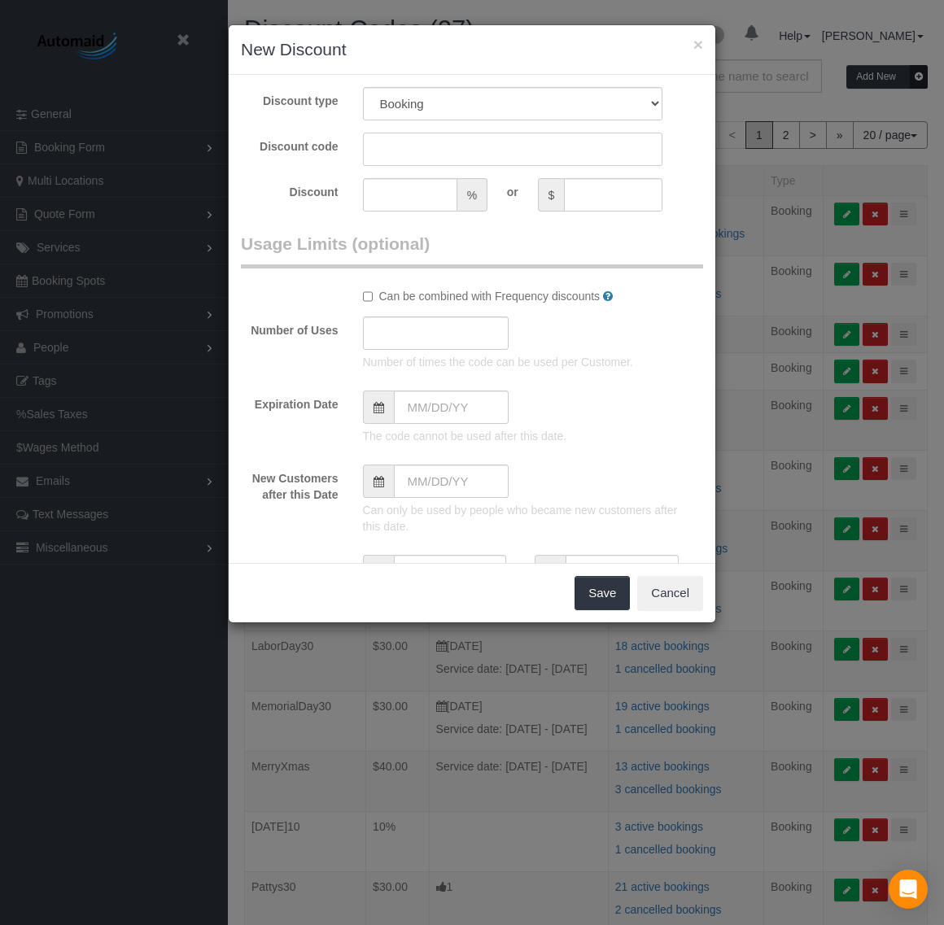
click at [437, 140] on input "text" at bounding box center [513, 149] width 300 height 33
type input "discount"
click at [416, 196] on input "text" at bounding box center [410, 194] width 94 height 33
type input "10"
click at [530, 245] on legend "Usage Limits (optional)" at bounding box center [472, 250] width 462 height 37
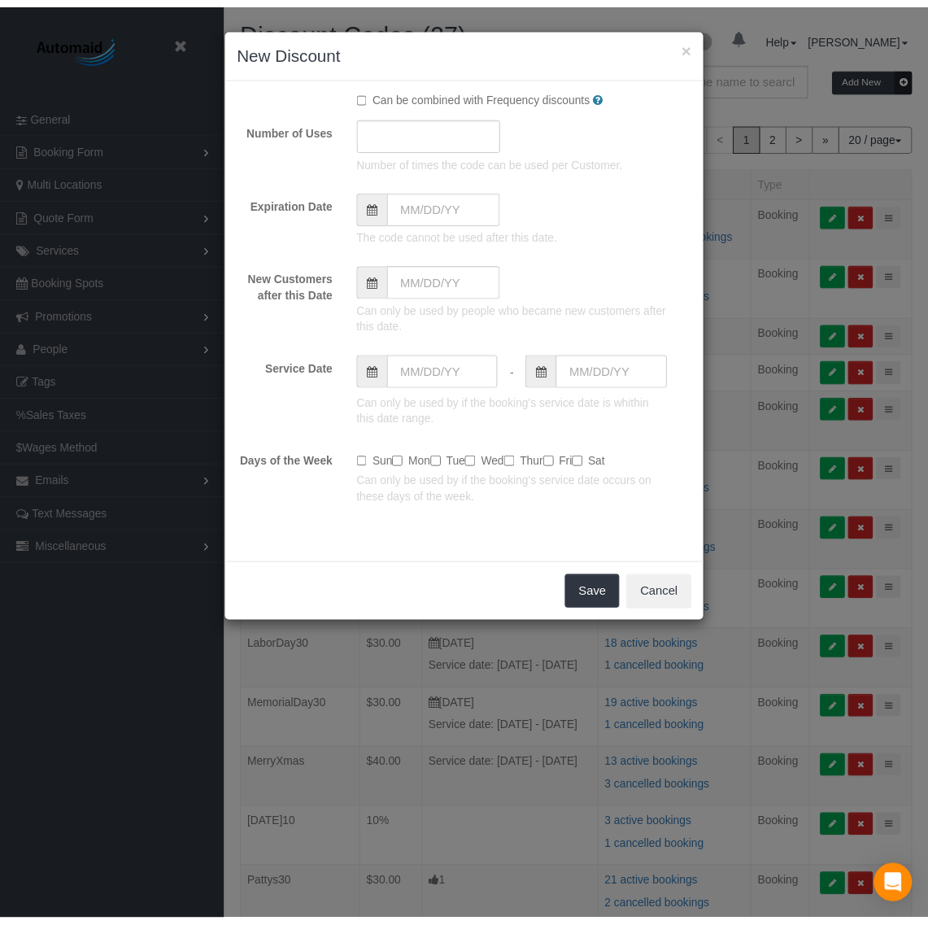
scroll to position [203, 0]
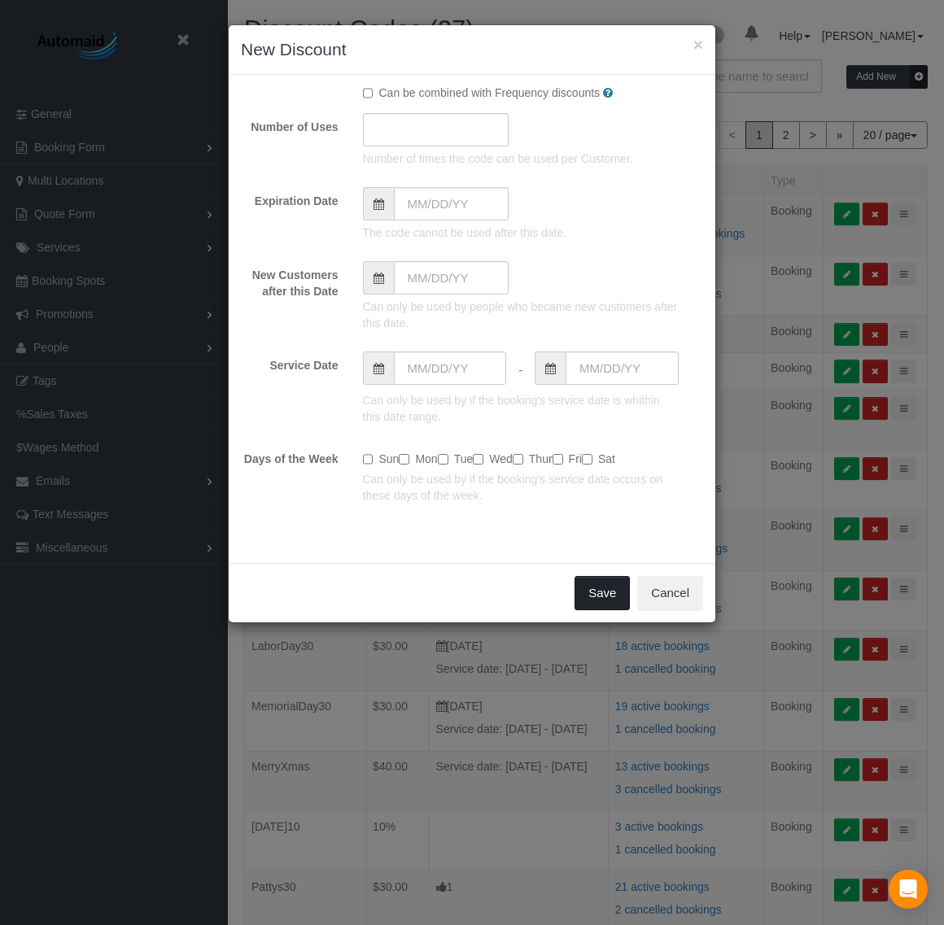
click at [583, 587] on button "Save" at bounding box center [601, 593] width 55 height 34
type input "0"
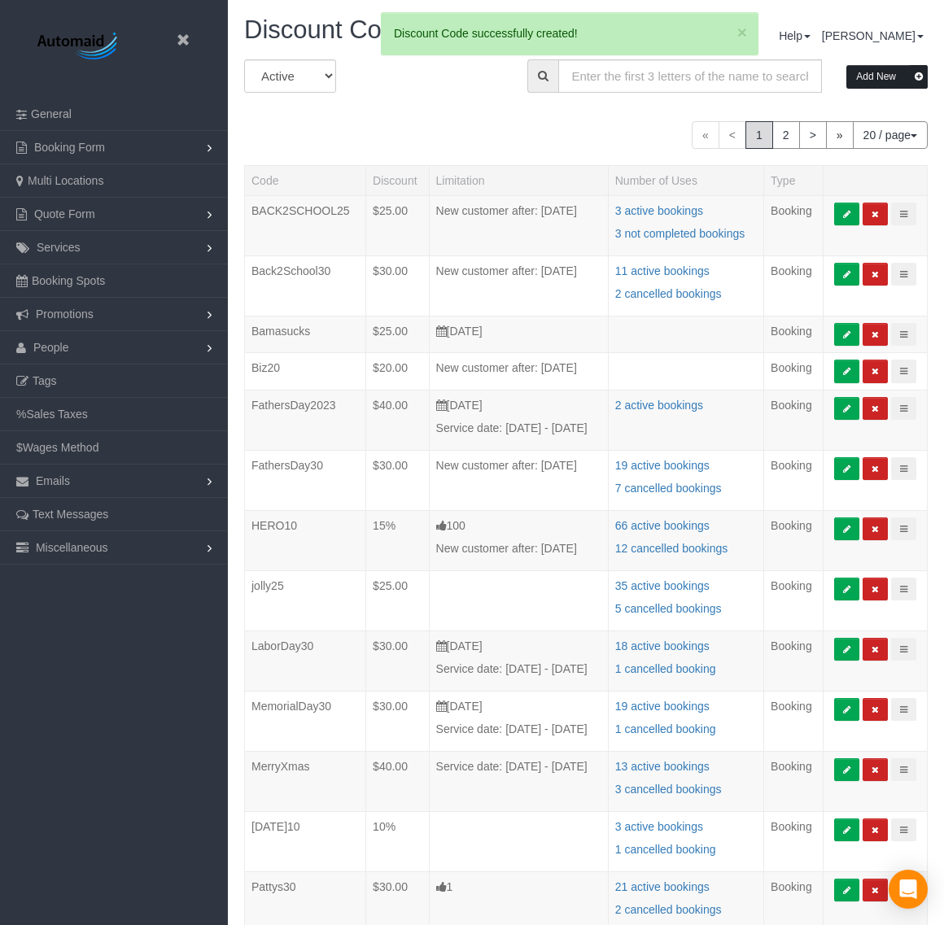
scroll to position [1721, 928]
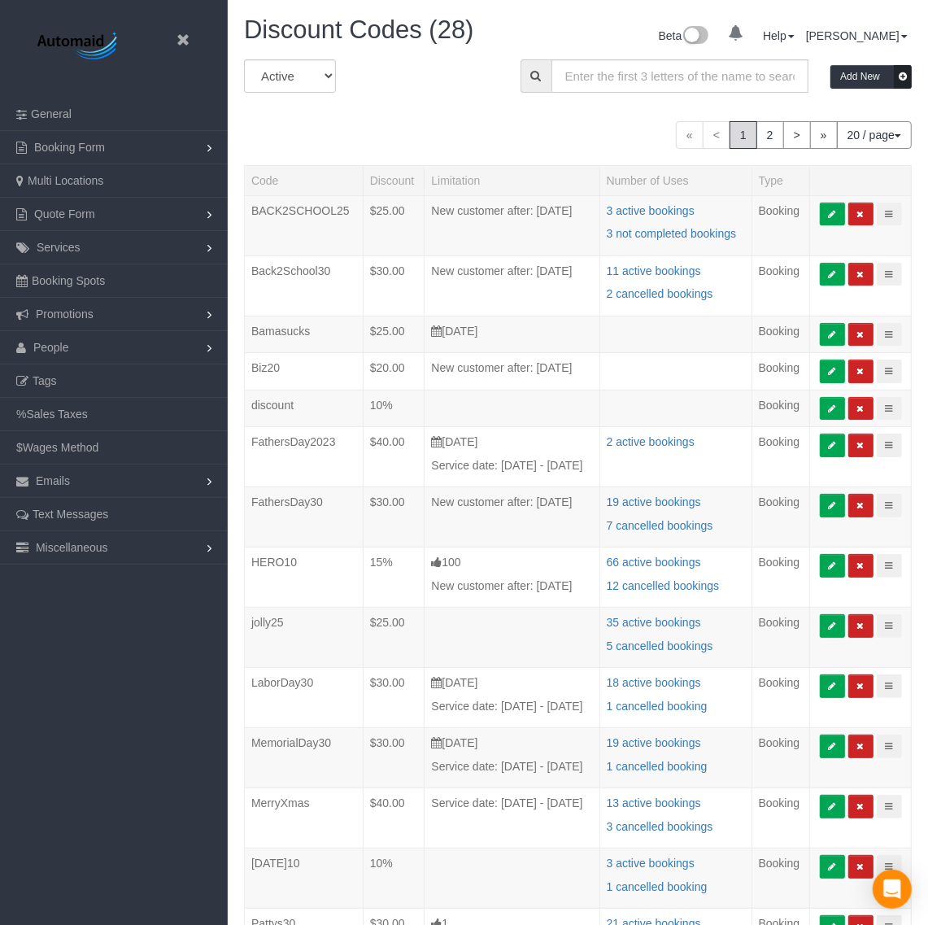
click at [199, 35] on header "Beta" at bounding box center [114, 49] width 228 height 98
click at [179, 34] on icon at bounding box center [182, 40] width 20 height 20
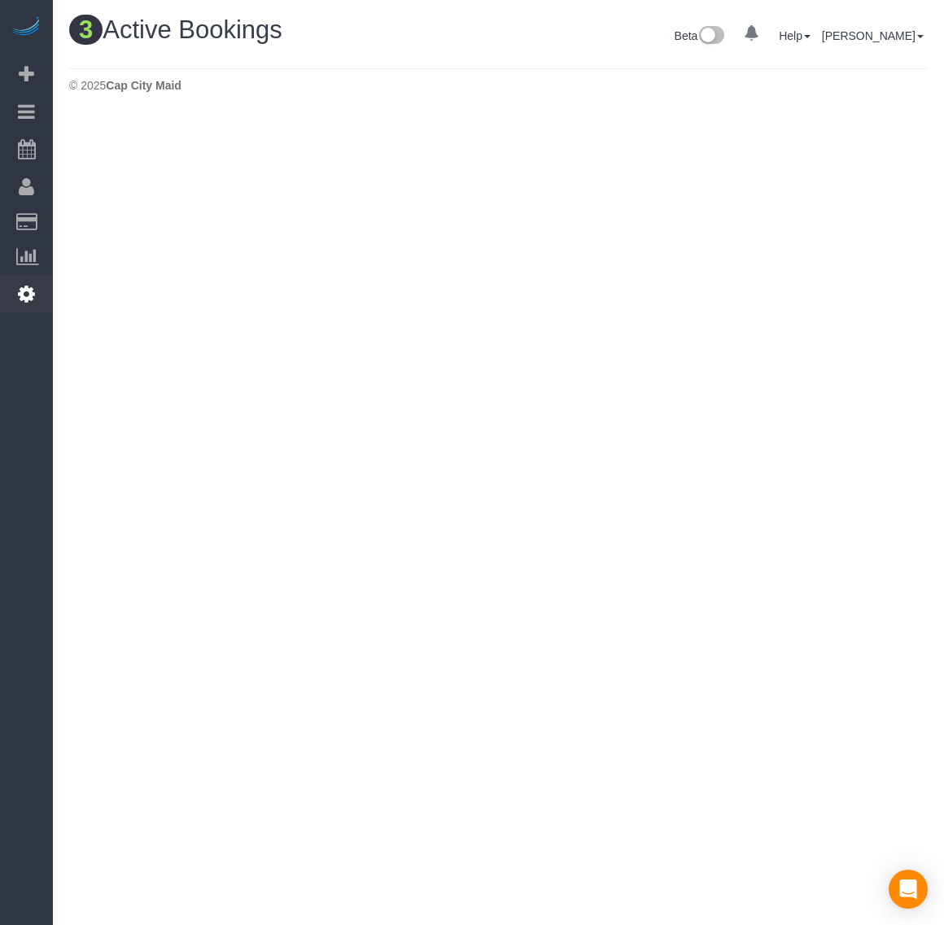
scroll to position [594, 944]
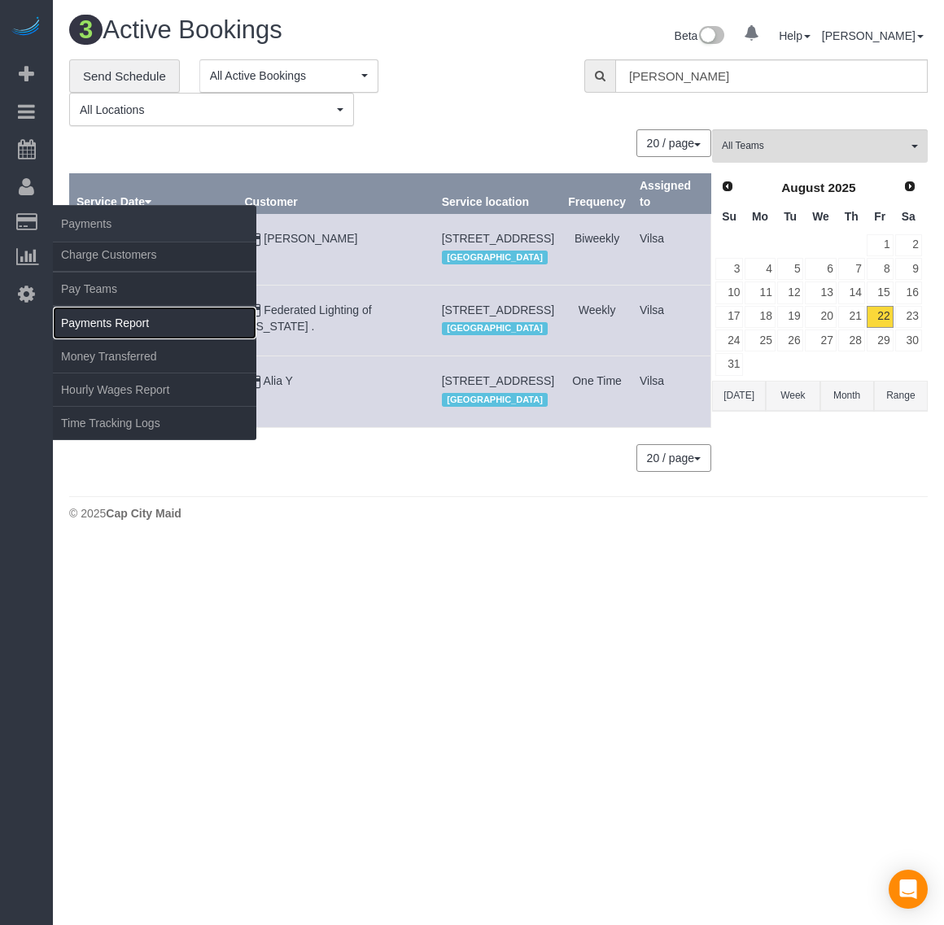
click at [122, 314] on link "Payments Report" at bounding box center [154, 323] width 203 height 33
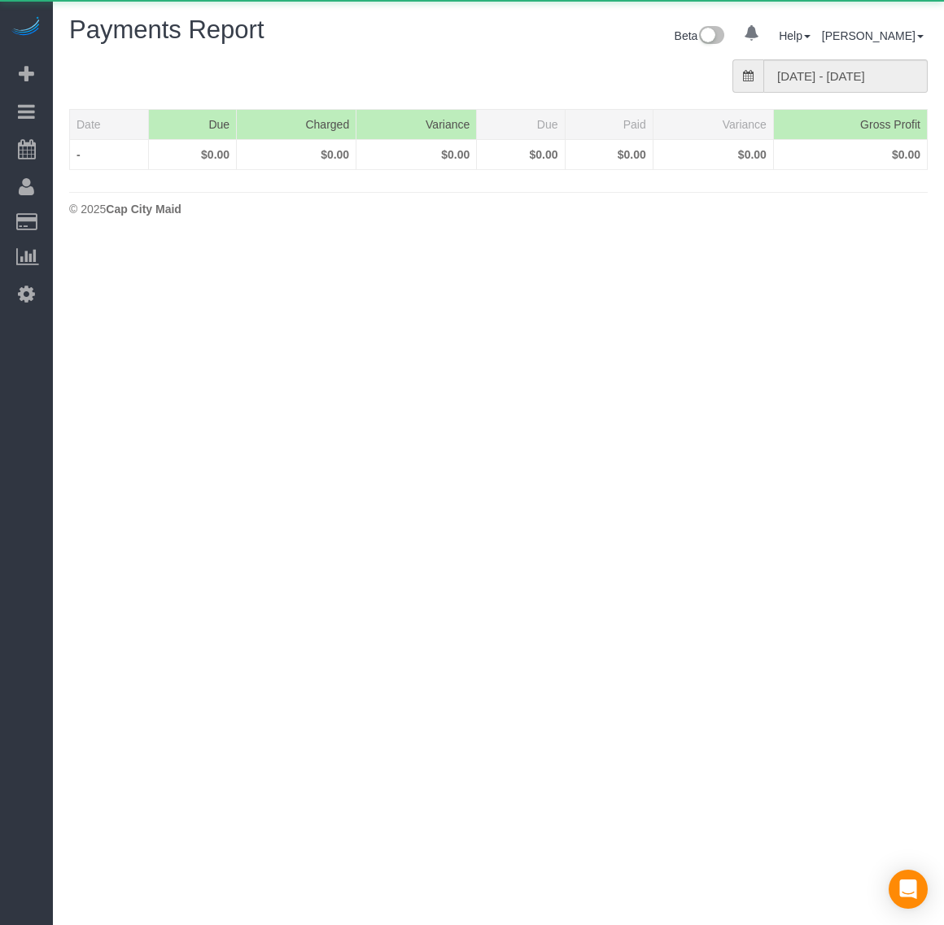
scroll to position [451, 944]
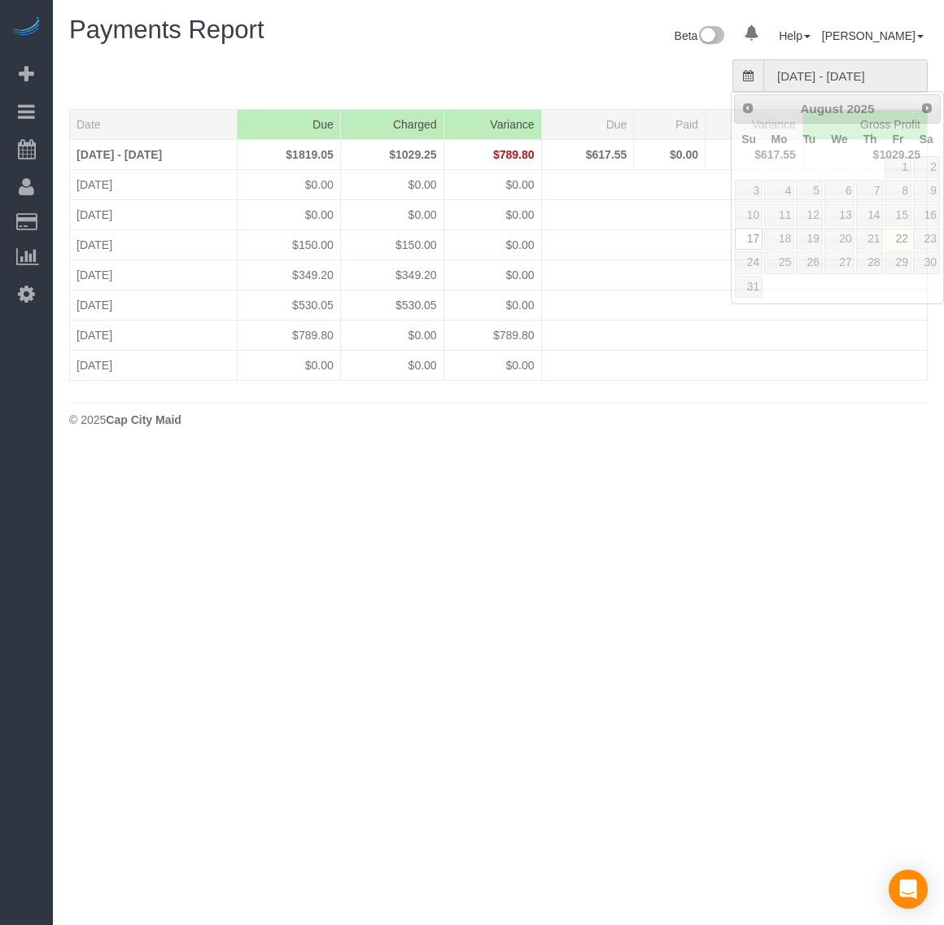
click at [860, 71] on input "[DATE] - [DATE]" at bounding box center [845, 75] width 164 height 33
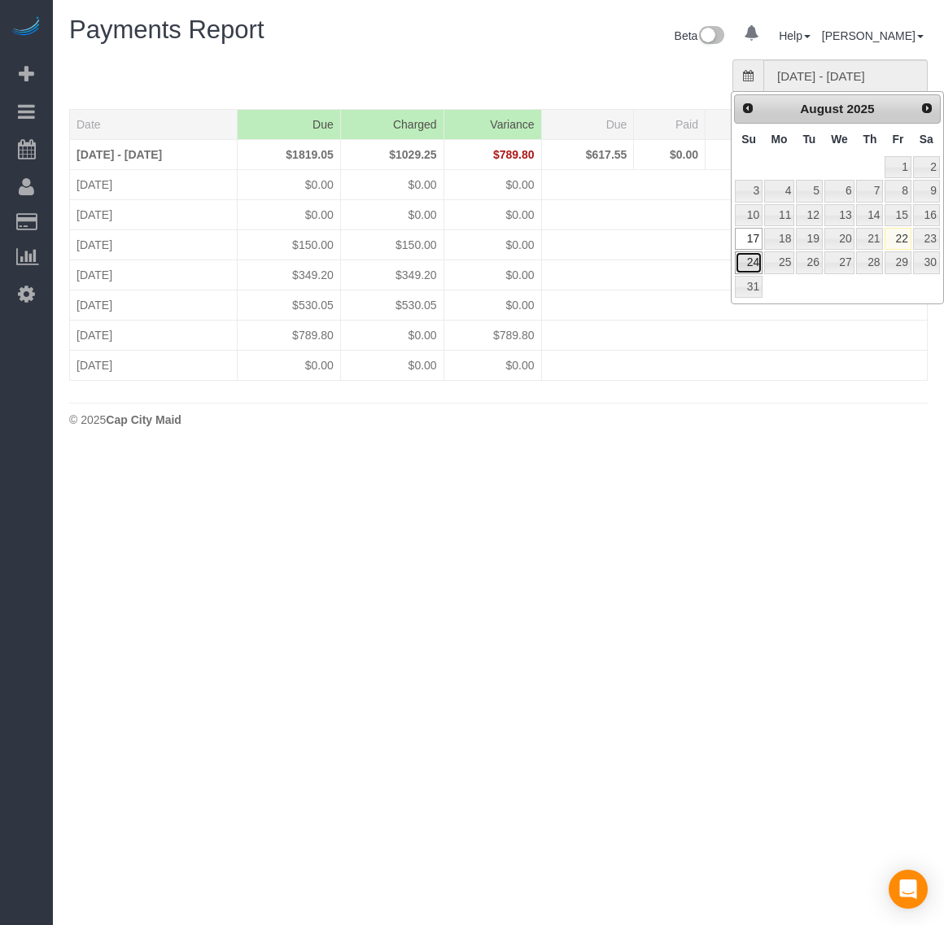
click at [744, 270] on link "24" at bounding box center [749, 262] width 28 height 22
type input "[DATE] - [DATE]"
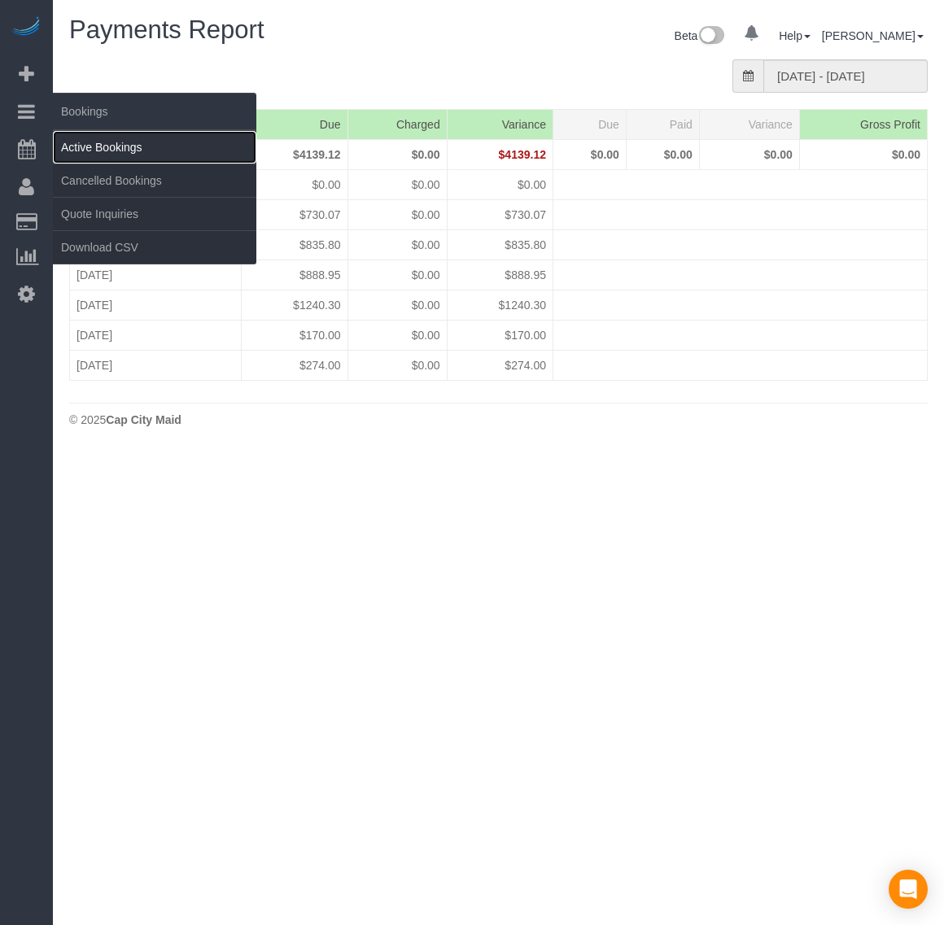
click at [115, 146] on link "Active Bookings" at bounding box center [154, 147] width 203 height 33
